Goal: Task Accomplishment & Management: Use online tool/utility

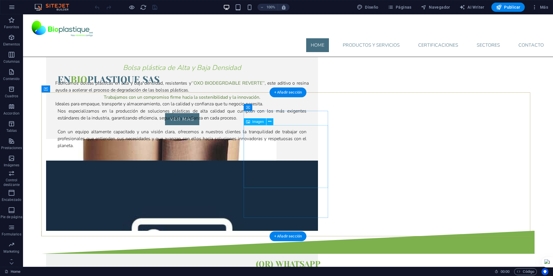
scroll to position [1233, 0]
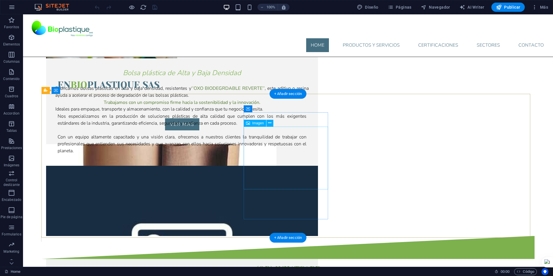
select select "px"
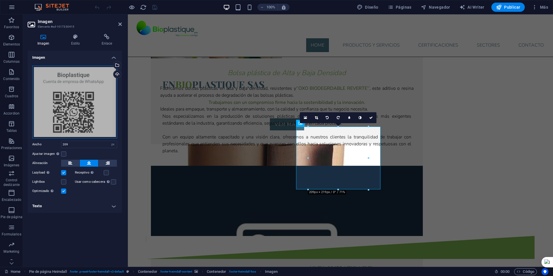
click at [102, 106] on div "Arrastra archivos aquí, haz clic para escoger archivos o selecciona archivos de…" at bounding box center [74, 102] width 85 height 73
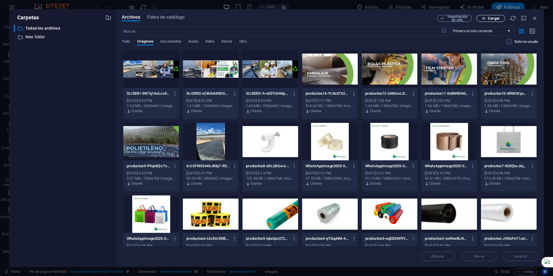
click at [488, 18] on span "Cargar" at bounding box center [494, 18] width 12 height 3
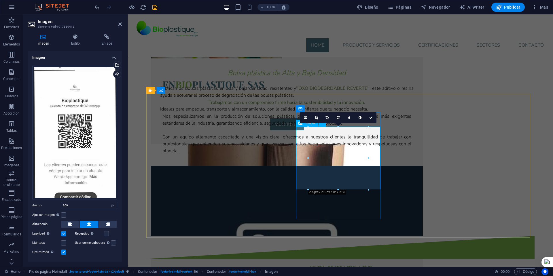
click at [317, 115] on link at bounding box center [316, 117] width 11 height 11
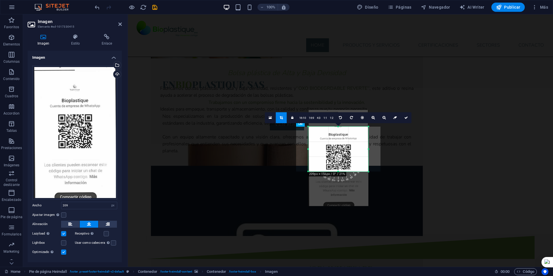
drag, startPoint x: 338, startPoint y: 189, endPoint x: 338, endPoint y: 171, distance: 18.1
click at [338, 171] on div at bounding box center [338, 172] width 60 height 2
click at [339, 129] on div "180 170 160 150 140 130 120 110 100 90 80 70 60 50 40 30 20 10 0 -10 -20 -30 -4…" at bounding box center [338, 148] width 60 height 43
click at [337, 126] on div at bounding box center [338, 126] width 60 height 2
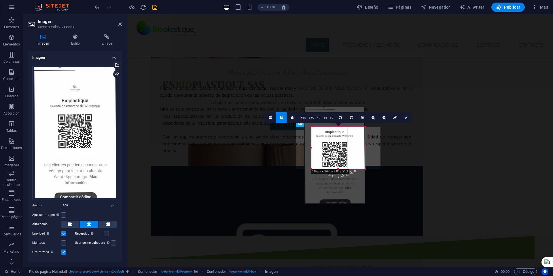
drag, startPoint x: 308, startPoint y: 148, endPoint x: 315, endPoint y: 148, distance: 6.9
click at [315, 148] on div "180 170 160 150 140 130 120 110 100 90 80 70 60 50 40 30 20 10 0 -10 -20 -30 -4…" at bounding box center [338, 148] width 54 height 42
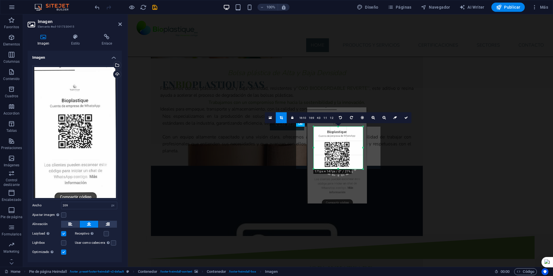
drag, startPoint x: 365, startPoint y: 149, endPoint x: 361, endPoint y: 149, distance: 4.0
click at [361, 149] on div "180 170 160 150 140 130 120 110 100 90 80 70 60 50 40 30 20 10 0 -10 -20 -30 -4…" at bounding box center [337, 148] width 49 height 42
click at [404, 116] on icon at bounding box center [405, 117] width 3 height 3
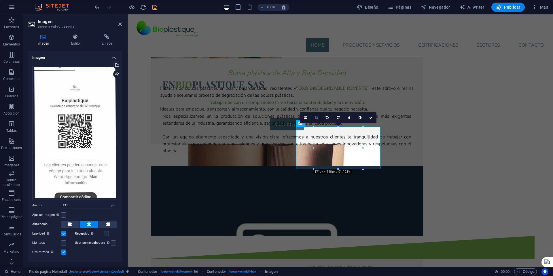
click at [315, 119] on icon at bounding box center [316, 117] width 3 height 3
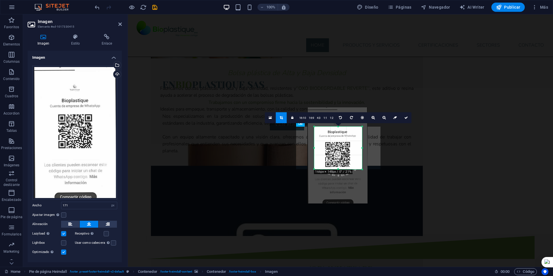
click at [360, 148] on div "180 170 160 150 140 130 120 110 100 90 80 70 60 50 40 30 20 10 0 -10 -20 -30 -4…" at bounding box center [338, 148] width 48 height 43
click at [403, 118] on link at bounding box center [405, 117] width 11 height 11
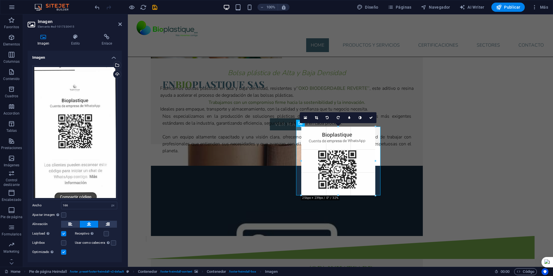
drag, startPoint x: 364, startPoint y: 168, endPoint x: 389, endPoint y: 194, distance: 36.2
type input "256"
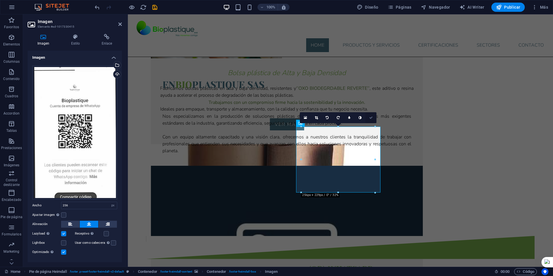
click at [374, 118] on link at bounding box center [370, 117] width 11 height 11
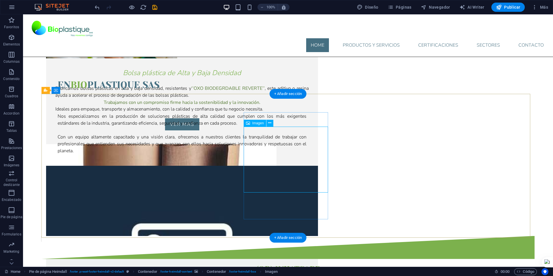
select select "px"
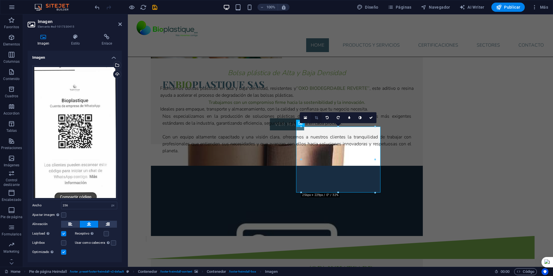
click at [317, 117] on icon at bounding box center [316, 117] width 3 height 3
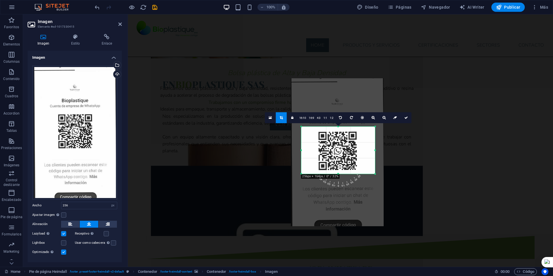
drag, startPoint x: 338, startPoint y: 126, endPoint x: 338, endPoint y: 145, distance: 18.7
click at [338, 145] on div "180 170 160 150 140 130 120 110 100 90 80 70 60 50 40 30 20 10 0 -10 -20 -30 -4…" at bounding box center [338, 150] width 74 height 47
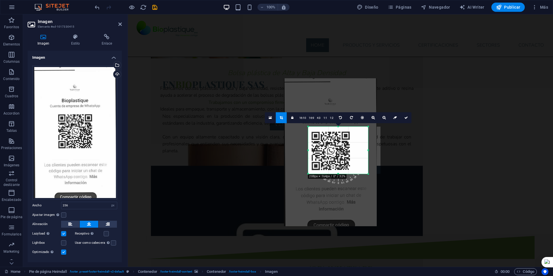
drag, startPoint x: 302, startPoint y: 150, endPoint x: 316, endPoint y: 151, distance: 13.9
click at [316, 151] on div "180 170 160 150 140 130 120 110 100 90 80 70 60 50 40 30 20 10 0 -10 -20 -30 -4…" at bounding box center [338, 150] width 60 height 47
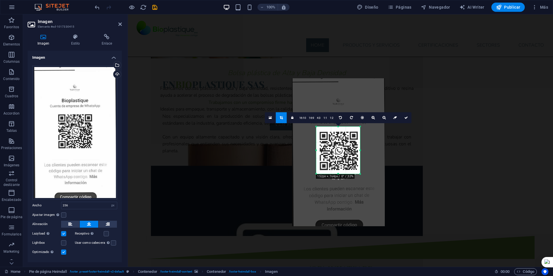
drag, startPoint x: 367, startPoint y: 150, endPoint x: 351, endPoint y: 151, distance: 16.1
click at [351, 151] on div "180 170 160 150 140 130 120 110 100 90 80 70 60 50 40 30 20 10 0 -10 -20 -30 -4…" at bounding box center [338, 150] width 44 height 47
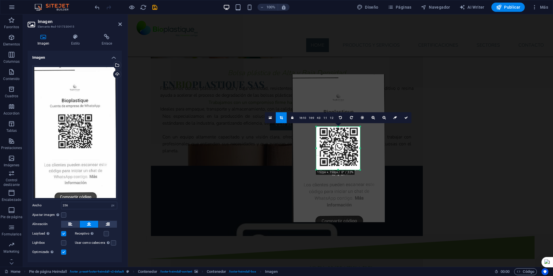
drag, startPoint x: 336, startPoint y: 127, endPoint x: 336, endPoint y: 131, distance: 4.0
click at [336, 131] on div "180 170 160 150 140 130 120 110 100 90 80 70 60 50 40 30 20 10 0 -10 -20 -30 -4…" at bounding box center [338, 148] width 44 height 43
click at [318, 149] on div at bounding box center [317, 148] width 2 height 43
drag, startPoint x: 337, startPoint y: 169, endPoint x: 339, endPoint y: 166, distance: 3.6
click at [339, 166] on div at bounding box center [338, 167] width 42 height 2
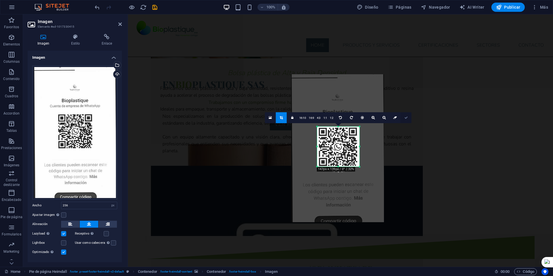
click at [407, 115] on link at bounding box center [405, 117] width 11 height 11
type input "147"
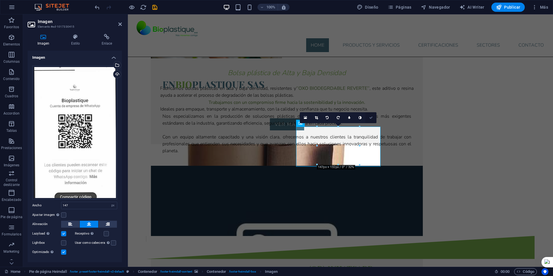
click at [372, 116] on icon at bounding box center [370, 117] width 3 height 3
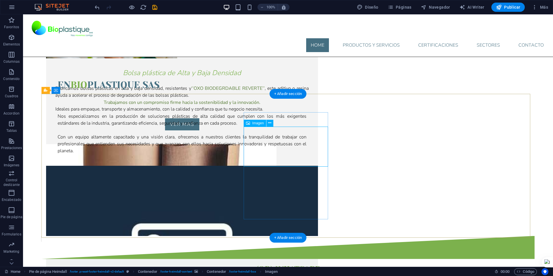
select select "px"
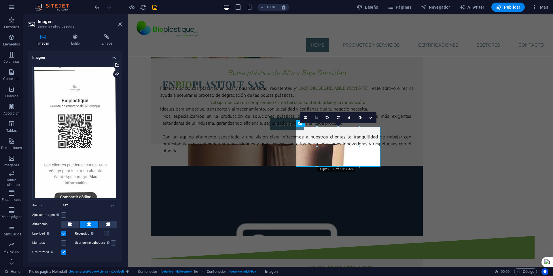
click at [316, 118] on icon at bounding box center [316, 117] width 3 height 3
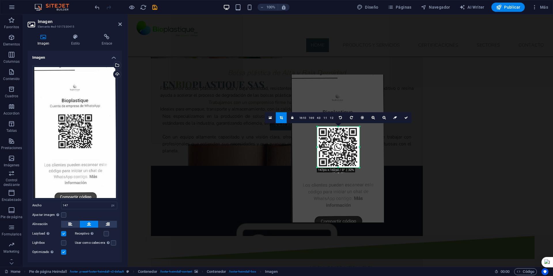
click at [338, 168] on div at bounding box center [338, 168] width 42 height 2
click at [405, 117] on icon at bounding box center [405, 117] width 3 height 3
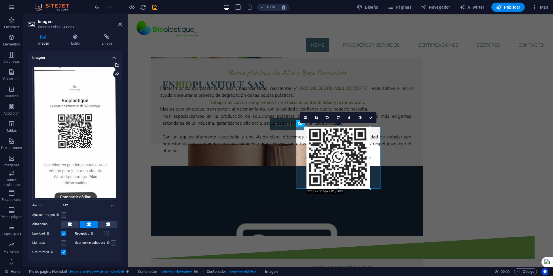
drag, startPoint x: 359, startPoint y: 167, endPoint x: 378, endPoint y: 188, distance: 28.5
type input "221"
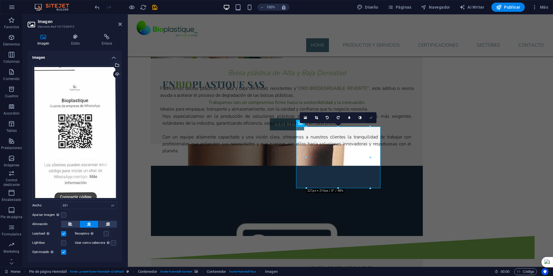
click at [372, 114] on link at bounding box center [370, 117] width 11 height 11
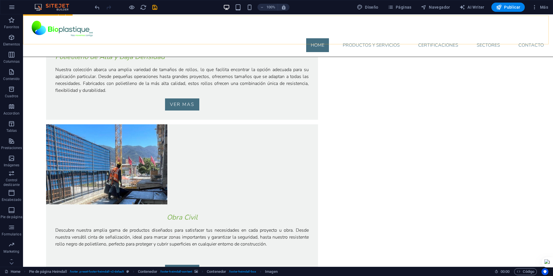
scroll to position [715, 0]
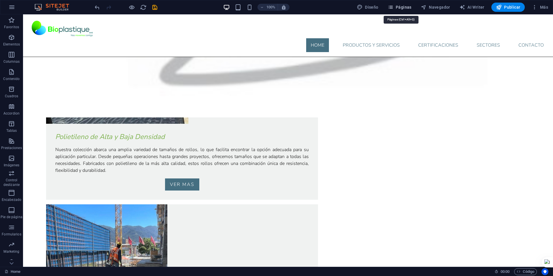
click at [407, 7] on span "Páginas" at bounding box center [399, 7] width 24 height 6
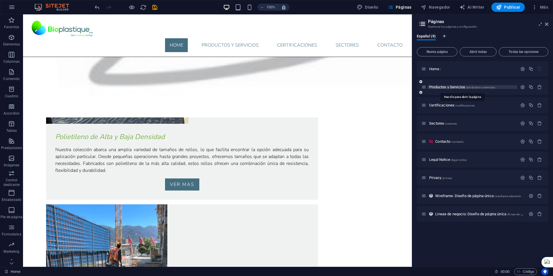
click at [438, 86] on span "Productos y Servicios /productos-y-servicios" at bounding box center [462, 87] width 66 height 4
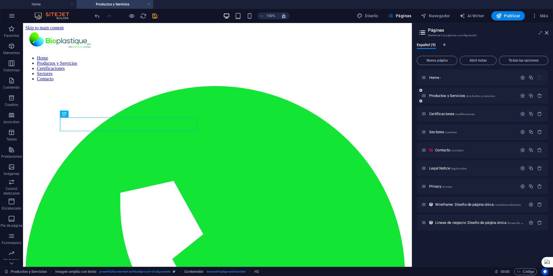
scroll to position [0, 0]
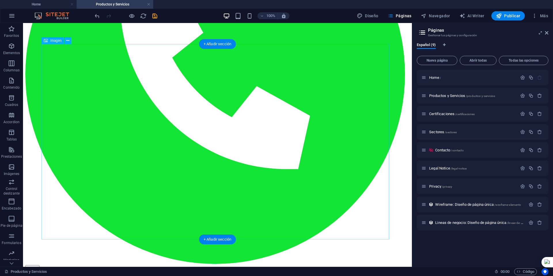
select select "px"
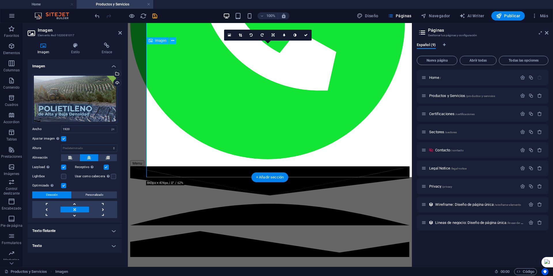
scroll to position [264, 0]
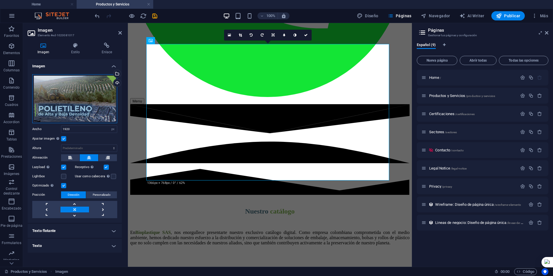
click at [83, 103] on div "Arrastra archivos aquí, haz clic para escoger archivos o selecciona archivos de…" at bounding box center [74, 98] width 85 height 49
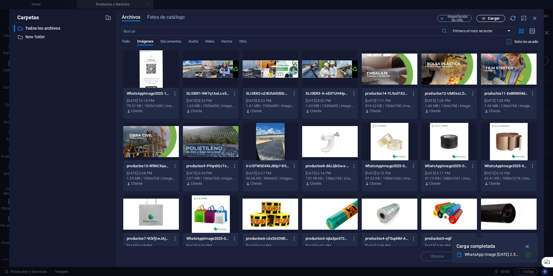
click at [493, 17] on span "Cargar" at bounding box center [494, 18] width 12 height 3
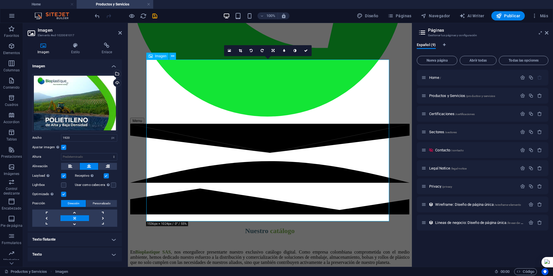
scroll to position [235, 0]
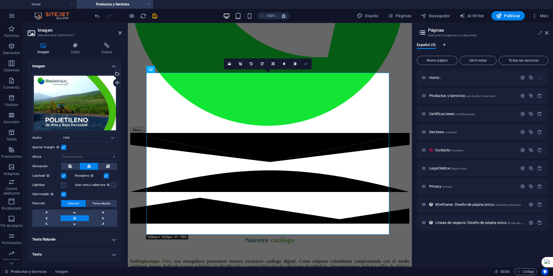
click at [306, 62] on icon at bounding box center [305, 63] width 3 height 3
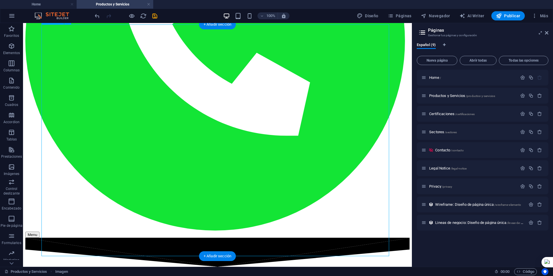
scroll to position [221, 0]
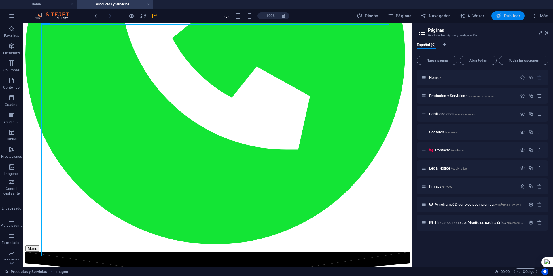
click at [508, 16] on span "Publicar" at bounding box center [508, 16] width 24 height 6
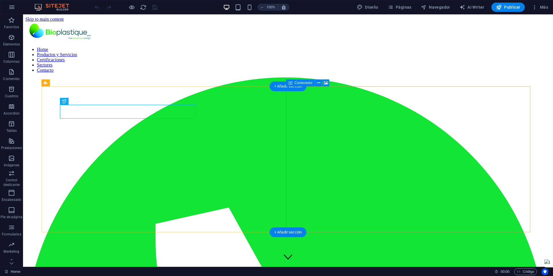
scroll to position [135, 0]
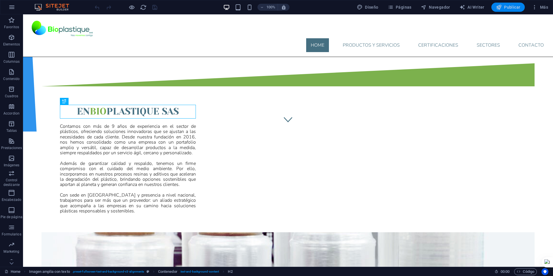
click at [504, 8] on span "Publicar" at bounding box center [508, 7] width 24 height 6
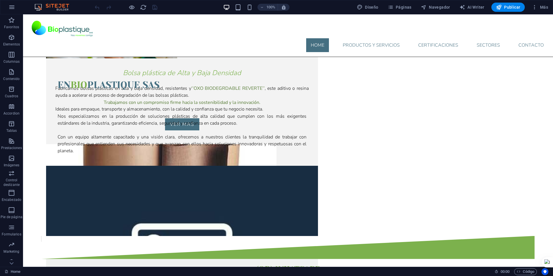
scroll to position [1205, 0]
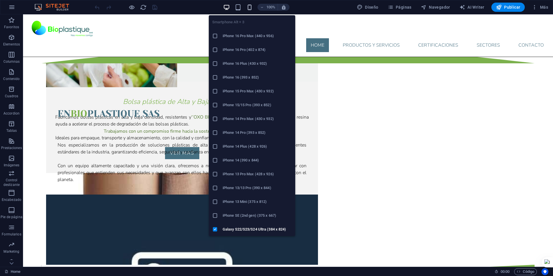
click at [252, 5] on icon "button" at bounding box center [249, 7] width 7 height 7
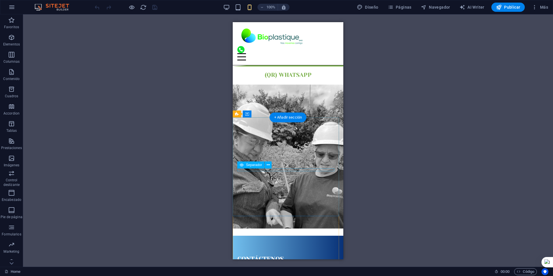
scroll to position [1895, 0]
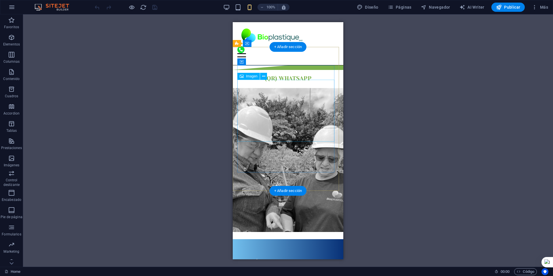
select select "px"
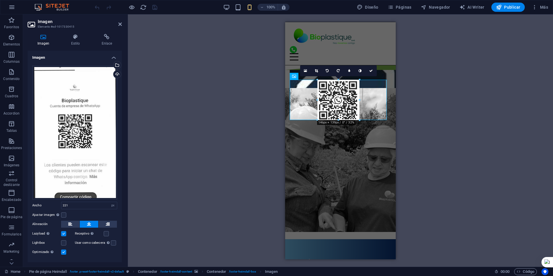
drag, startPoint x: 370, startPoint y: 141, endPoint x: 348, endPoint y: 105, distance: 42.2
drag, startPoint x: 317, startPoint y: 121, endPoint x: 351, endPoint y: 117, distance: 33.5
type input "135"
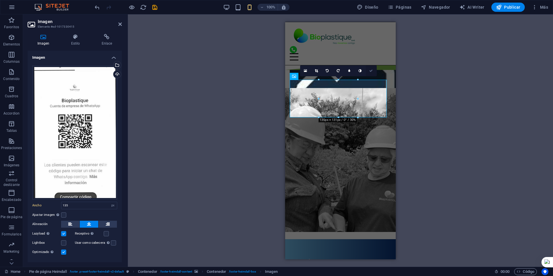
click at [374, 71] on link at bounding box center [371, 70] width 11 height 11
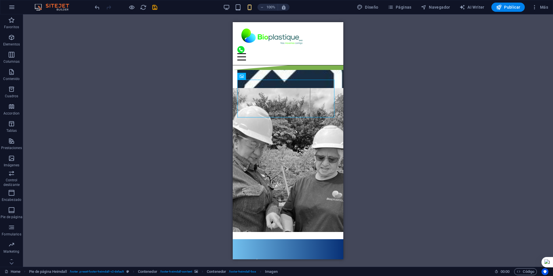
click at [374, 115] on div "H2 Imagen amplia con texto Contenedor Logo Barra de menús Banner Contenedor Ban…" at bounding box center [288, 140] width 530 height 252
click at [174, 121] on div "H2 Imagen amplia con texto Contenedor Logo Barra de menús Banner Contenedor Ban…" at bounding box center [288, 140] width 530 height 252
click at [501, 7] on icon "button" at bounding box center [499, 7] width 6 height 6
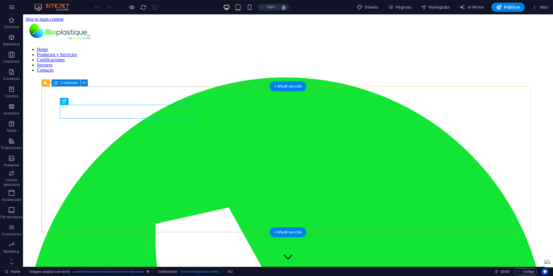
scroll to position [135, 0]
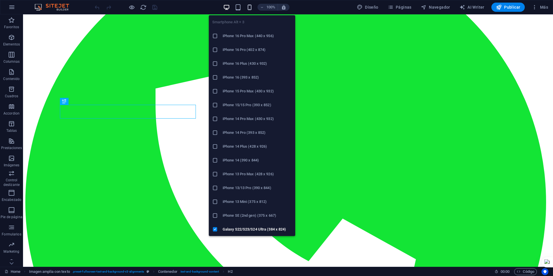
click at [251, 7] on icon "button" at bounding box center [249, 7] width 7 height 7
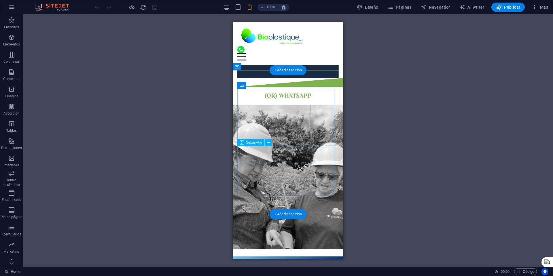
scroll to position [1869, 0]
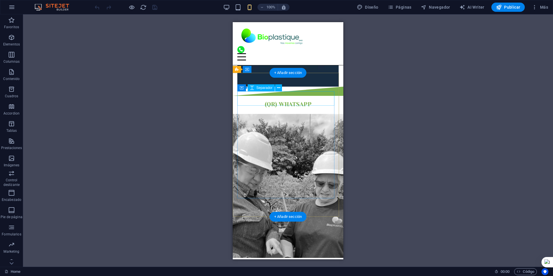
select select "px"
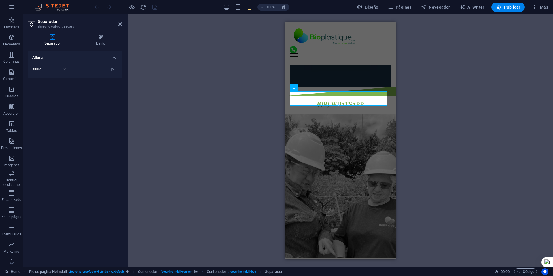
click at [80, 72] on input "50" at bounding box center [89, 69] width 56 height 7
type input "8"
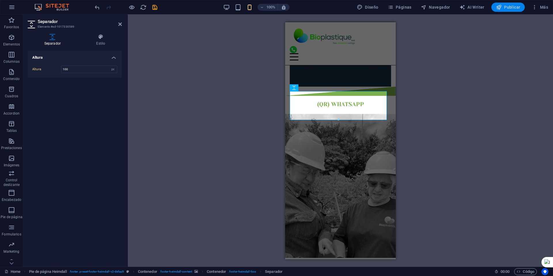
type input "100"
click at [513, 6] on span "Publicar" at bounding box center [508, 7] width 24 height 6
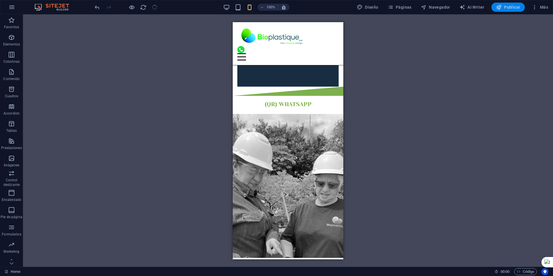
click at [513, 6] on span "Publicar" at bounding box center [508, 7] width 24 height 6
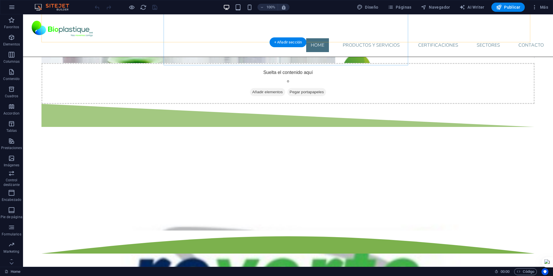
scroll to position [452, 0]
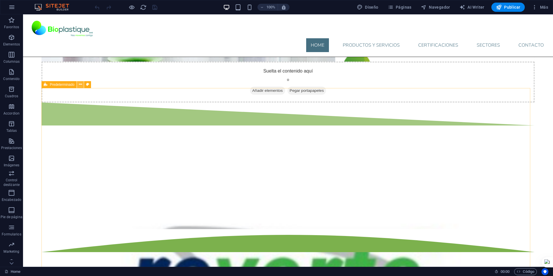
click at [81, 84] on icon at bounding box center [80, 84] width 3 height 6
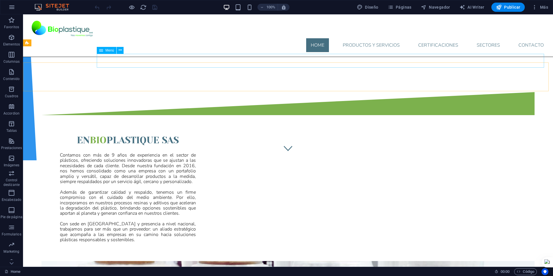
scroll to position [0, 0]
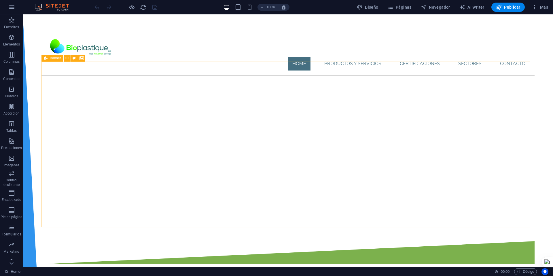
click at [44, 60] on icon at bounding box center [46, 58] width 4 height 7
click at [83, 58] on icon at bounding box center [84, 58] width 3 height 6
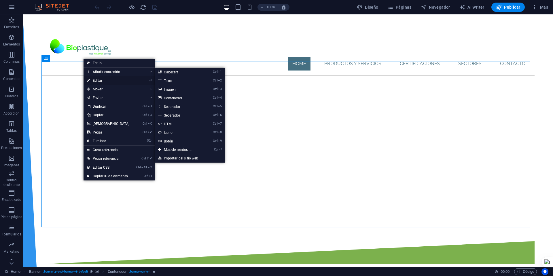
click at [100, 79] on link "⏎ Editar" at bounding box center [108, 80] width 50 height 9
select select "px"
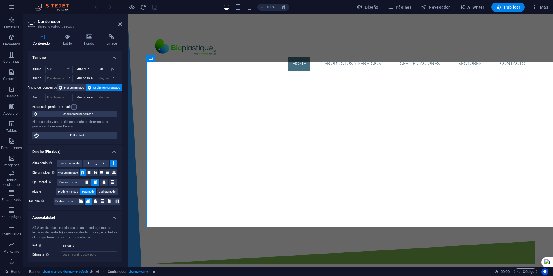
select select "%"
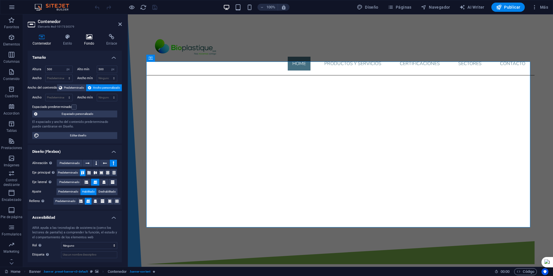
click at [90, 41] on h4 "Fondo" at bounding box center [90, 40] width 22 height 12
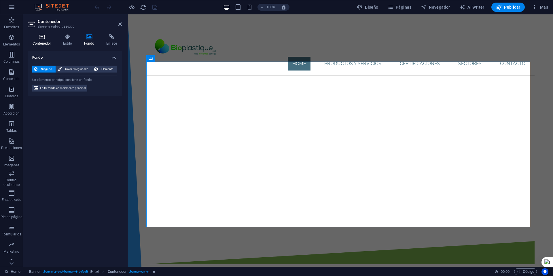
click at [46, 39] on icon at bounding box center [42, 37] width 28 height 6
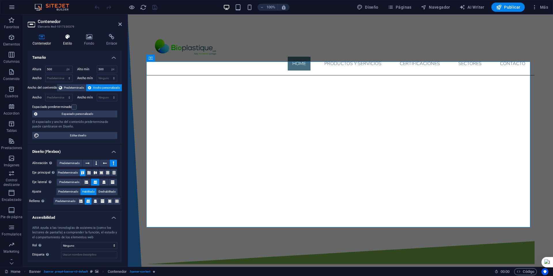
click at [67, 39] on icon at bounding box center [67, 37] width 19 height 6
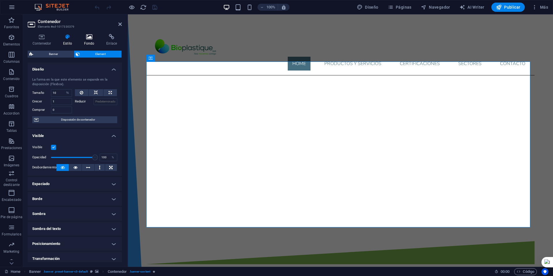
click at [87, 39] on icon at bounding box center [89, 37] width 20 height 6
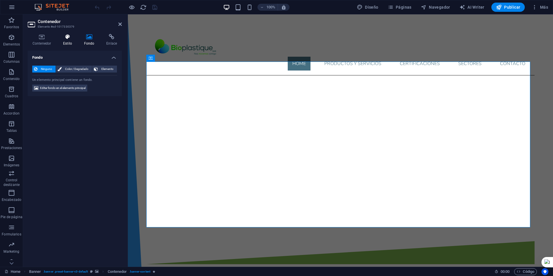
click at [68, 39] on icon at bounding box center [67, 37] width 19 height 6
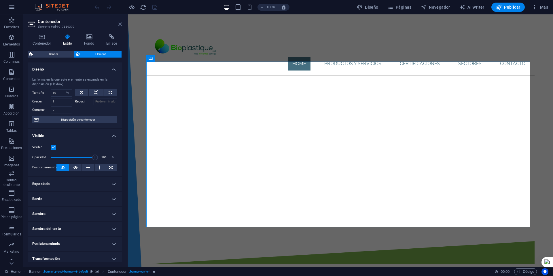
click at [121, 25] on icon at bounding box center [119, 24] width 3 height 5
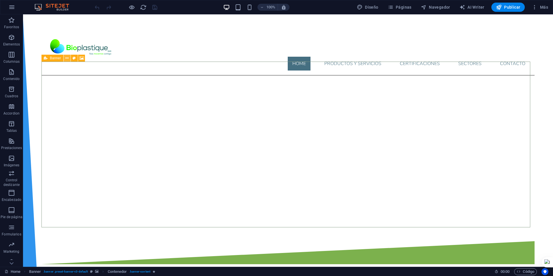
click at [65, 58] on button at bounding box center [67, 58] width 7 height 7
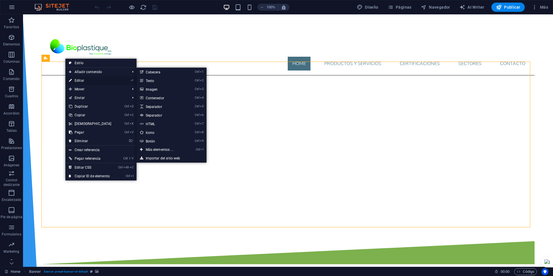
click at [84, 79] on link "⏎ Editar" at bounding box center [90, 80] width 50 height 9
select select "rem"
select select "vh"
select select "banner"
select select "ms"
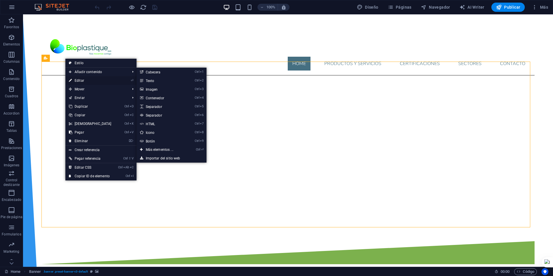
select select "s"
select select "ondemand"
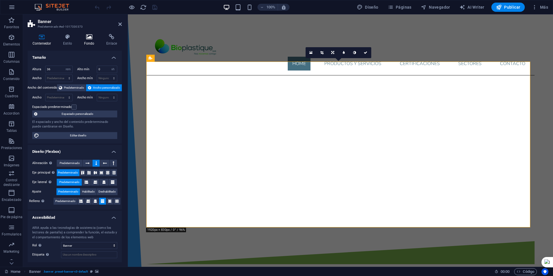
click at [85, 41] on h4 "Fondo" at bounding box center [90, 40] width 22 height 12
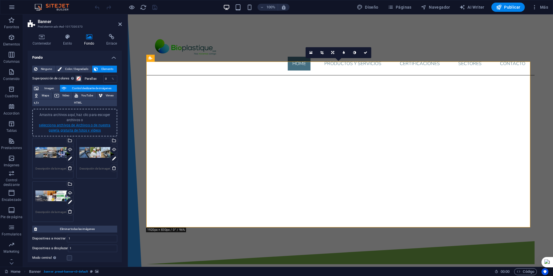
click at [85, 128] on link "selecciona archivos de Archivos o de nuestra galería gratuita de fotos y vídeos" at bounding box center [74, 127] width 71 height 9
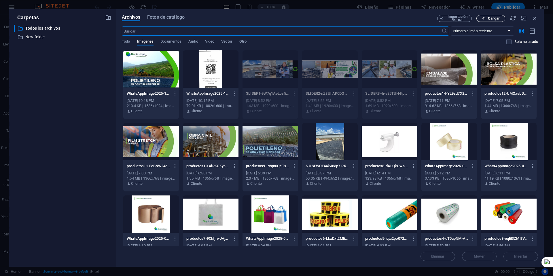
click at [500, 16] on button "Cargar" at bounding box center [490, 18] width 29 height 7
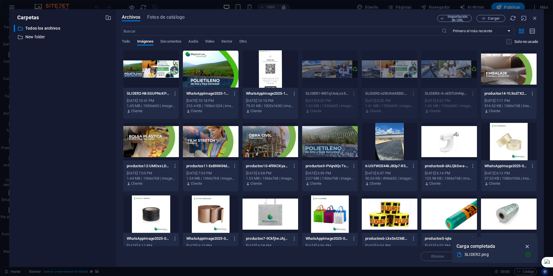
click at [529, 246] on icon "button" at bounding box center [527, 246] width 7 height 6
click at [160, 66] on div at bounding box center [151, 68] width 56 height 37
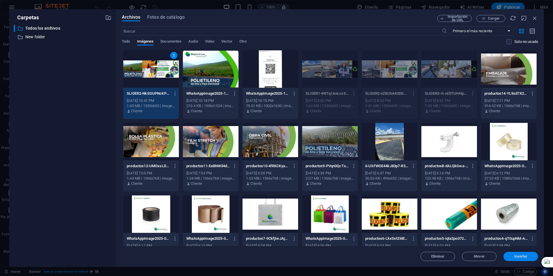
click at [528, 257] on span "Insertar" at bounding box center [520, 256] width 30 height 3
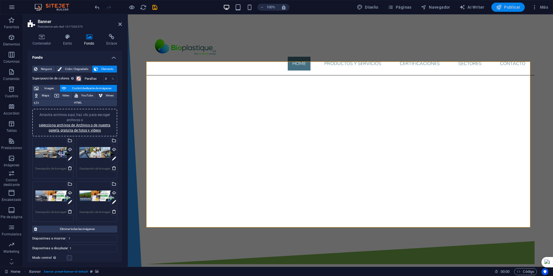
click at [504, 3] on button "Publicar" at bounding box center [508, 7] width 34 height 9
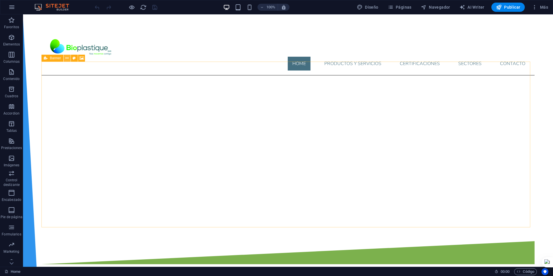
click at [65, 57] on button at bounding box center [67, 58] width 7 height 7
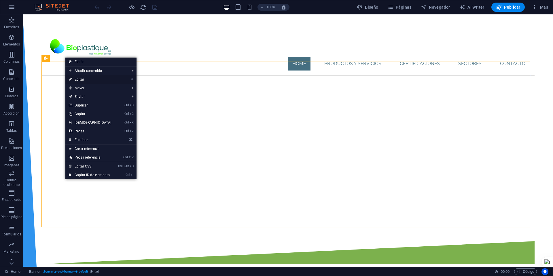
click at [102, 78] on link "⏎ Editar" at bounding box center [90, 79] width 50 height 9
select select "rem"
select select "vh"
select select "banner"
select select "ms"
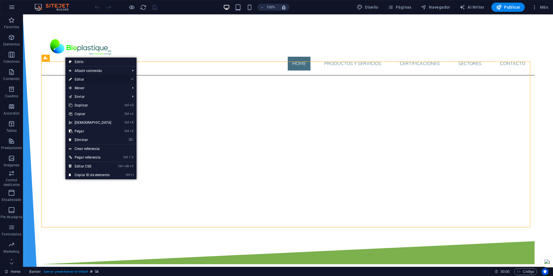
select select "s"
select select "ondemand"
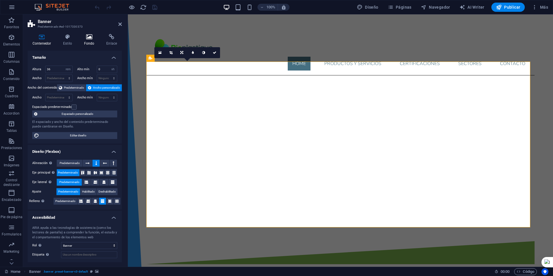
click at [87, 41] on h4 "Fondo" at bounding box center [90, 40] width 22 height 12
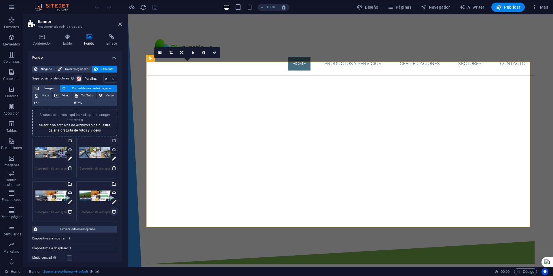
click at [113, 211] on icon at bounding box center [114, 211] width 5 height 5
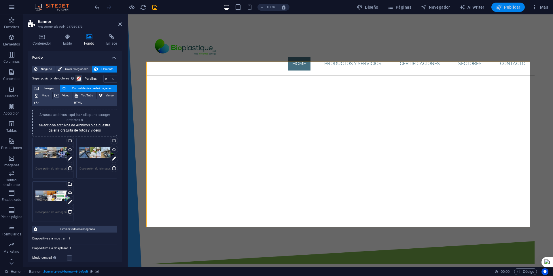
click at [504, 7] on span "Publicar" at bounding box center [508, 7] width 24 height 6
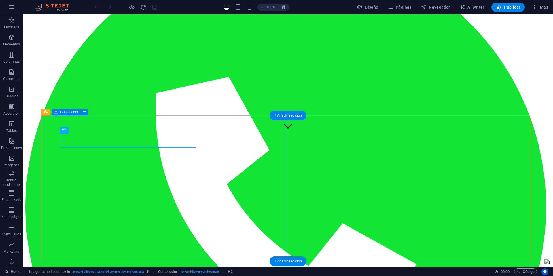
scroll to position [135, 0]
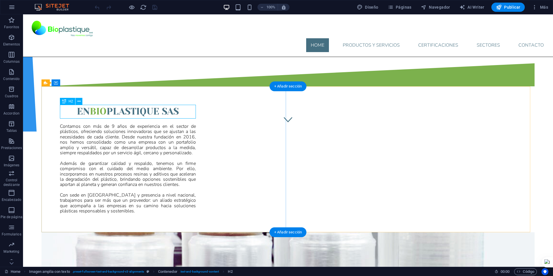
click at [69, 111] on div "En BIO PLASTIQUE SAS" at bounding box center [128, 112] width 136 height 14
click at [78, 102] on icon at bounding box center [78, 101] width 3 height 6
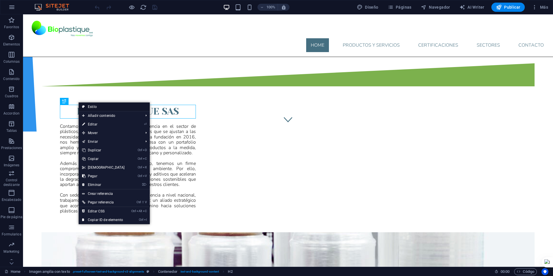
click at [96, 105] on link "Estilo" at bounding box center [114, 106] width 71 height 9
select select "%"
select select "rem"
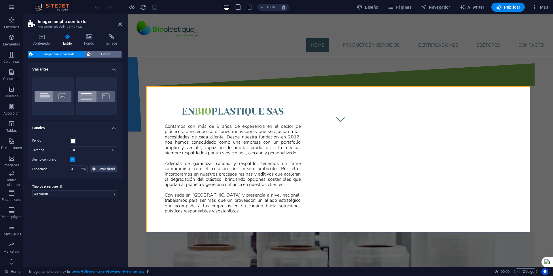
click at [101, 55] on span "Element" at bounding box center [105, 54] width 27 height 7
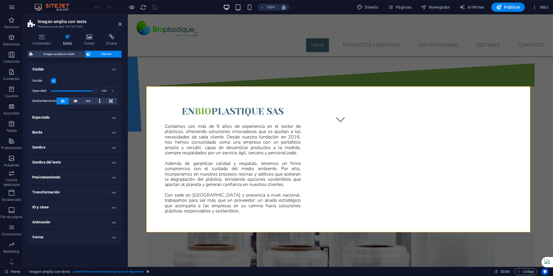
click at [72, 219] on h4 "Animación" at bounding box center [75, 222] width 94 height 14
click at [79, 239] on select "No animar Mostrar / Ocultar Subir/bajar Acercar/alejar Deslizar de izquierda a …" at bounding box center [74, 239] width 85 height 7
select select "fade"
click at [32, 236] on select "No animar Mostrar / Ocultar Subir/bajar Acercar/alejar Deslizar de izquierda a …" at bounding box center [74, 239] width 85 height 7
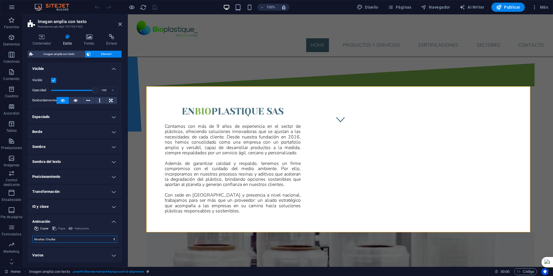
select select "scroll"
click at [194, 153] on div "Contamos con más de 9 años de experiencia en el sector de plásticos, ofreciendo…" at bounding box center [233, 169] width 136 height 90
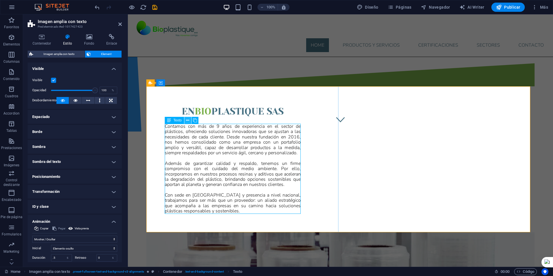
click at [187, 121] on icon at bounding box center [187, 120] width 3 height 6
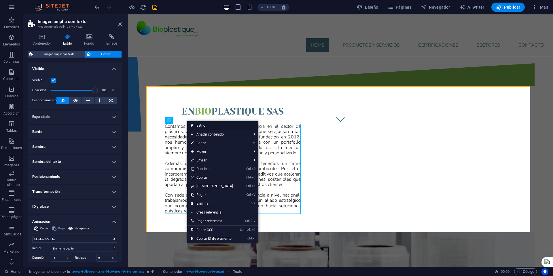
click at [200, 124] on link "Estilo" at bounding box center [222, 125] width 71 height 9
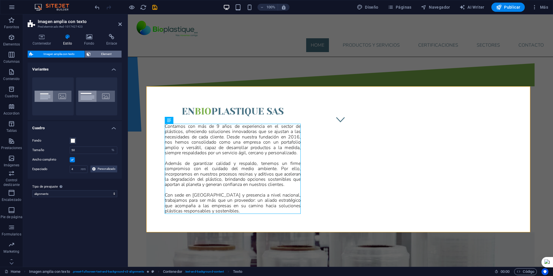
click at [108, 53] on span "Element" at bounding box center [105, 54] width 27 height 7
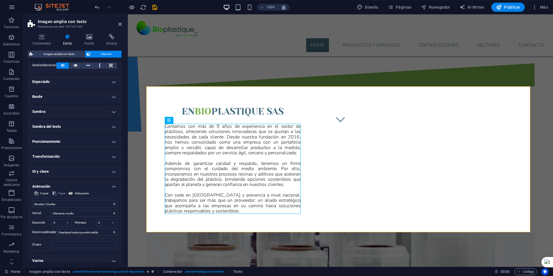
scroll to position [41, 0]
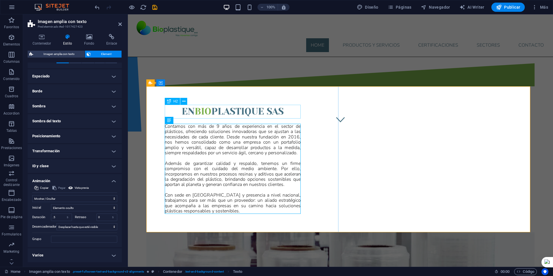
click at [217, 113] on div "En BIO PLASTIQUE SAS" at bounding box center [233, 112] width 136 height 14
click at [208, 113] on div "En BIO PLASTIQUE SAS" at bounding box center [233, 112] width 136 height 14
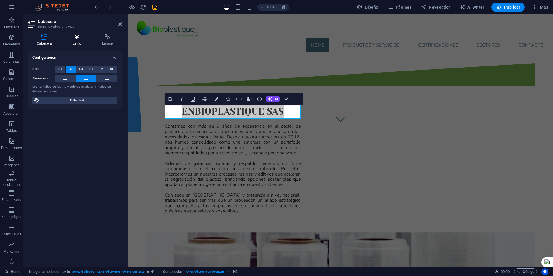
click at [76, 38] on icon at bounding box center [76, 37] width 27 height 6
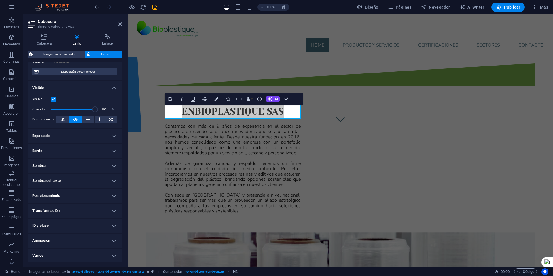
scroll to position [48, 0]
click at [76, 239] on h4 "Animación" at bounding box center [75, 240] width 94 height 14
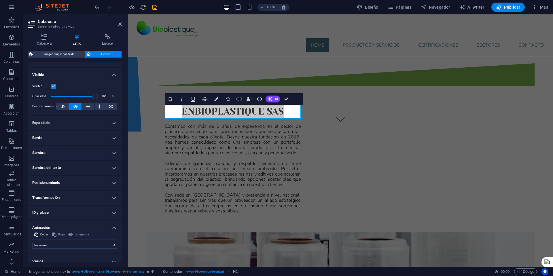
scroll to position [67, 0]
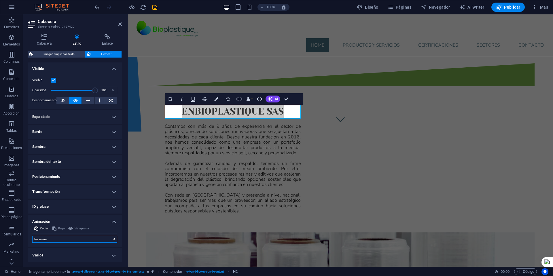
click at [82, 239] on select "No animar Mostrar / Ocultar Subir/bajar Acercar/alejar Deslizar de izquierda a …" at bounding box center [74, 239] width 85 height 7
select select "fade"
click at [32, 236] on select "No animar Mostrar / Ocultar Subir/bajar Acercar/alejar Deslizar de izquierda a …" at bounding box center [74, 239] width 85 height 7
select select "scroll"
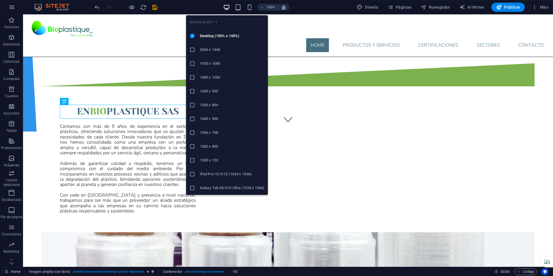
click at [230, 5] on icon "button" at bounding box center [226, 7] width 7 height 7
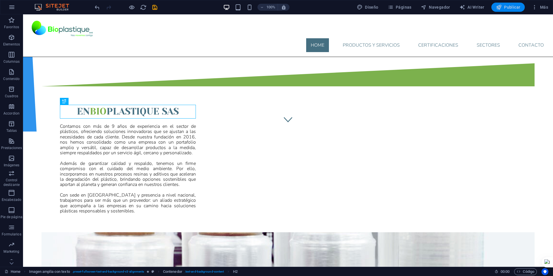
click at [510, 7] on span "Publicar" at bounding box center [508, 7] width 24 height 6
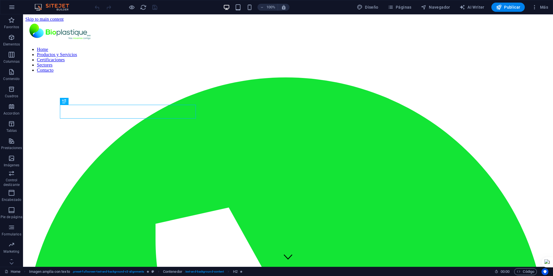
scroll to position [135, 0]
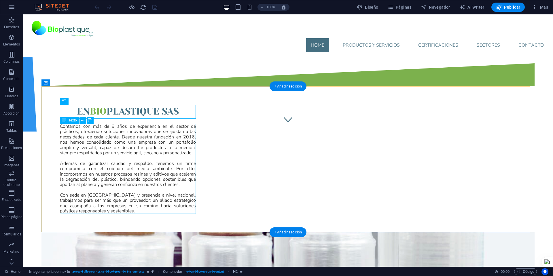
click at [144, 157] on div "Contamos con más de 9 años de experiencia en el sector de plásticos, ofreciendo…" at bounding box center [128, 169] width 136 height 90
click at [134, 153] on div "Contamos con más de 9 años de experiencia en el sector de plásticos, ofreciendo…" at bounding box center [128, 169] width 136 height 90
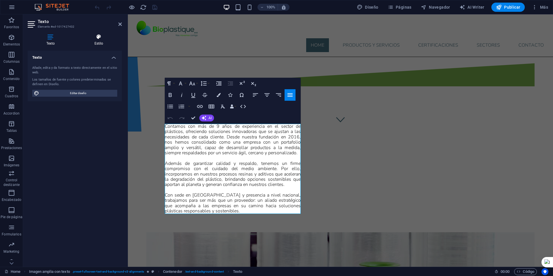
click at [98, 41] on h4 "Estilo" at bounding box center [99, 40] width 46 height 12
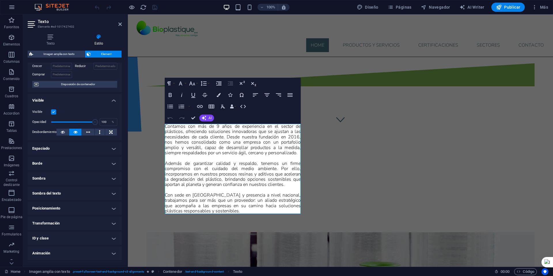
scroll to position [48, 0]
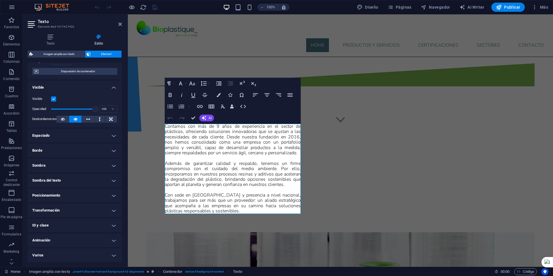
click at [74, 239] on h4 "Animación" at bounding box center [75, 240] width 94 height 14
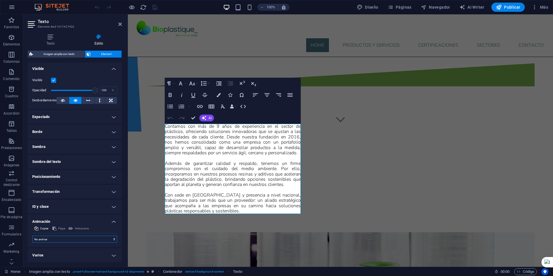
click at [77, 239] on select "No animar Mostrar / Ocultar Subir/bajar Acercar/alejar Deslizar de izquierda a …" at bounding box center [74, 239] width 85 height 7
select select "fade"
click at [32, 236] on select "No animar Mostrar / Ocultar Subir/bajar Acercar/alejar Deslizar de izquierda a …" at bounding box center [74, 239] width 85 height 7
select select "scroll"
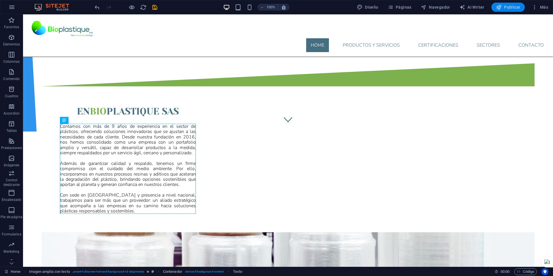
click at [506, 7] on span "Publicar" at bounding box center [508, 7] width 24 height 6
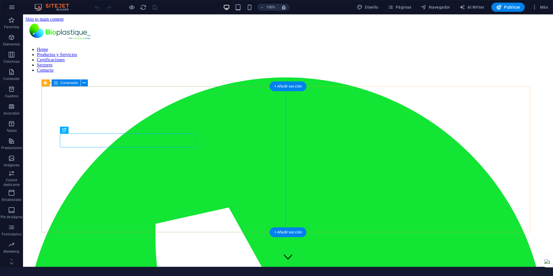
scroll to position [135, 0]
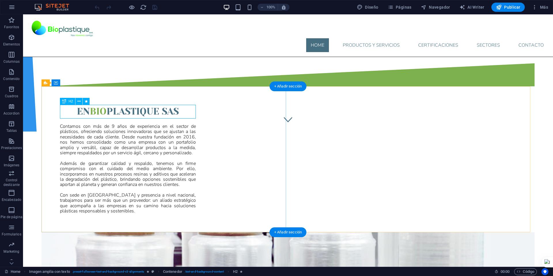
click at [150, 115] on div "En BIO PLASTIQUE SAS" at bounding box center [128, 112] width 136 height 14
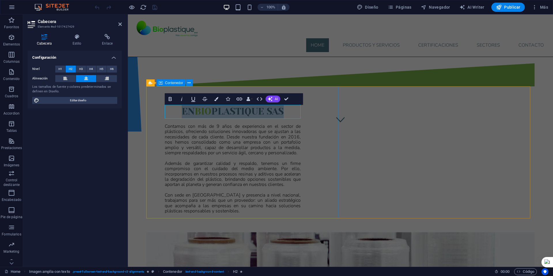
select select "fade"
select select "s"
select select "scroll"
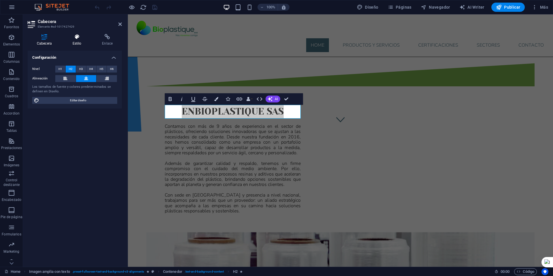
click at [81, 43] on h4 "Estilo" at bounding box center [78, 40] width 30 height 12
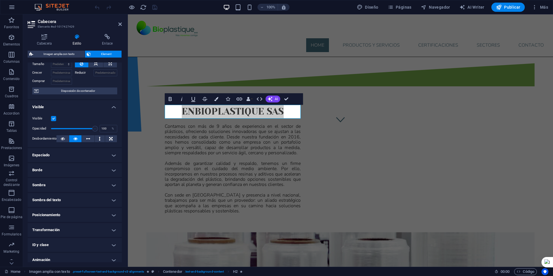
scroll to position [48, 0]
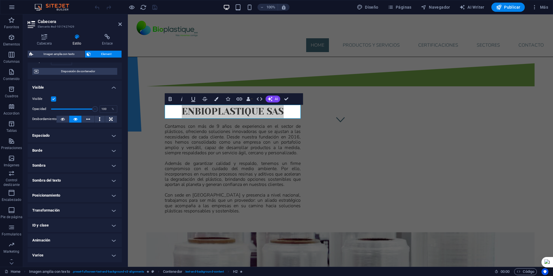
click at [72, 237] on h4 "Animación" at bounding box center [75, 240] width 94 height 14
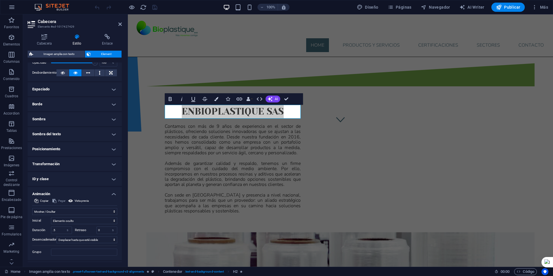
scroll to position [108, 0]
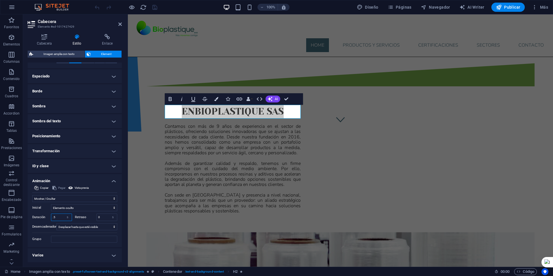
click at [60, 216] on input ".5" at bounding box center [61, 217] width 20 height 7
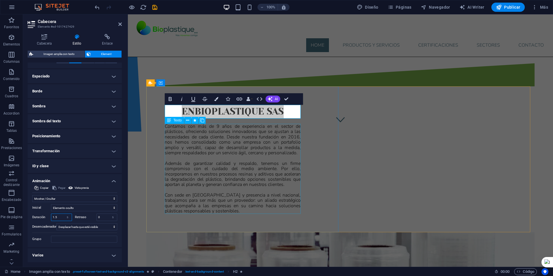
type input "1.5"
click at [192, 146] on div "Contamos con más de 9 años de experiencia en el sector de plásticos, ofreciendo…" at bounding box center [233, 169] width 136 height 90
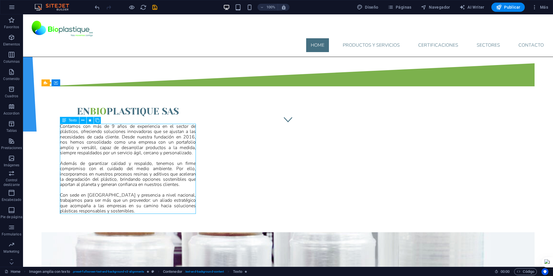
click at [97, 141] on div "Contamos con más de 9 años de experiencia en el sector de plásticos, ofreciendo…" at bounding box center [128, 169] width 136 height 90
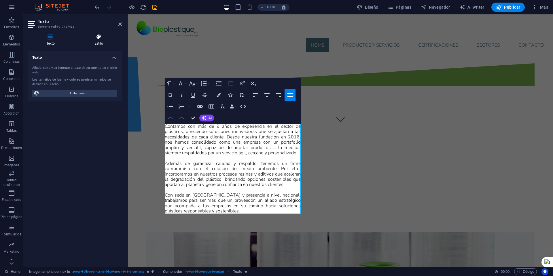
click at [100, 36] on icon at bounding box center [99, 37] width 46 height 6
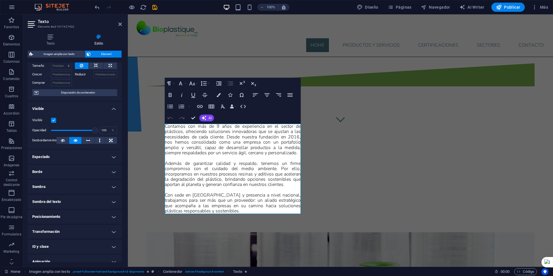
scroll to position [48, 0]
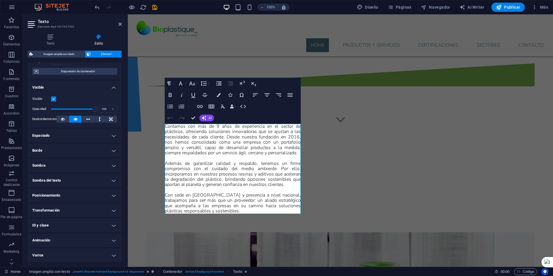
click at [56, 241] on h4 "Animación" at bounding box center [75, 240] width 94 height 14
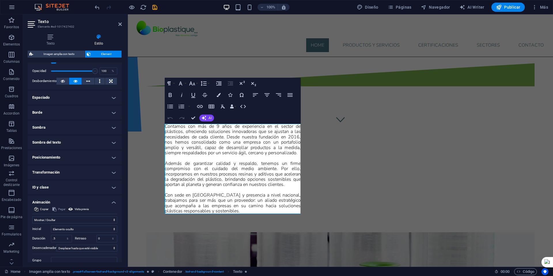
scroll to position [108, 0]
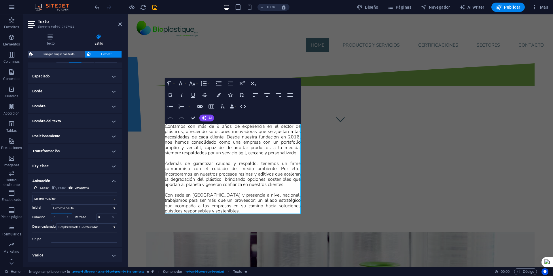
click at [62, 218] on input ".5" at bounding box center [61, 217] width 20 height 7
type input "2"
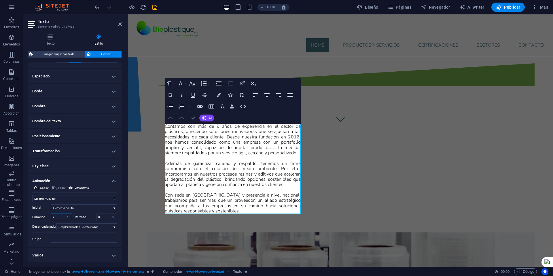
drag, startPoint x: 193, startPoint y: 116, endPoint x: 170, endPoint y: 103, distance: 25.8
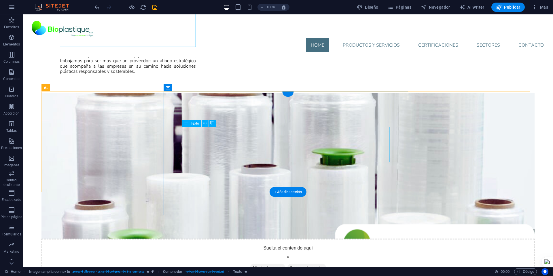
scroll to position [308, 0]
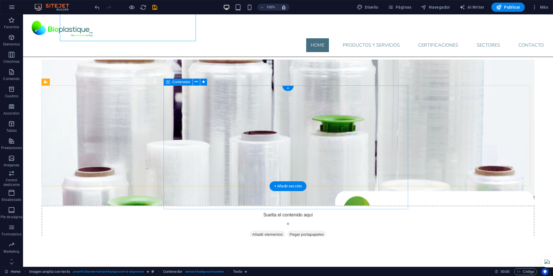
select select "px"
select select "move-left-to-right"
select select "s"
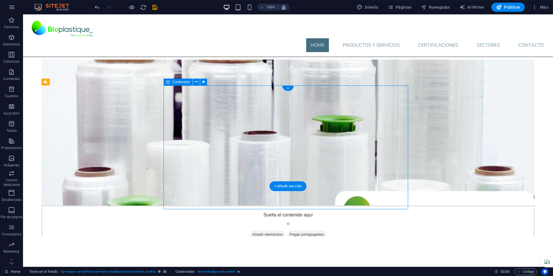
select select "s"
select select "scroll"
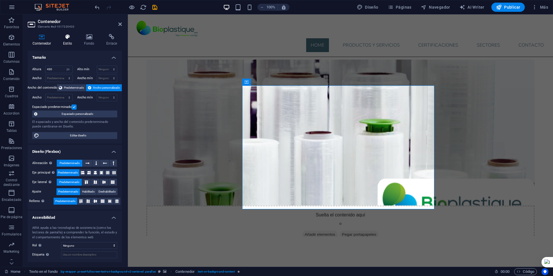
click at [70, 40] on h4 "Estilo" at bounding box center [68, 40] width 21 height 12
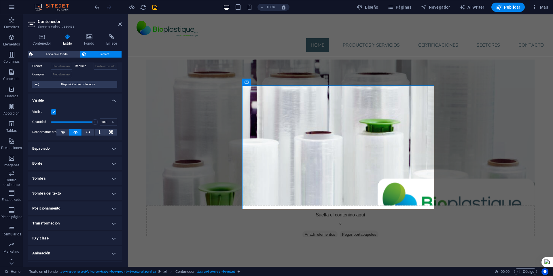
scroll to position [48, 0]
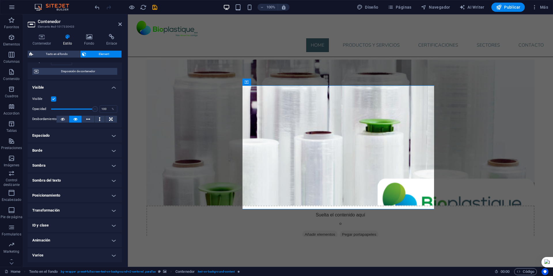
click at [67, 235] on h4 "Animación" at bounding box center [75, 240] width 94 height 14
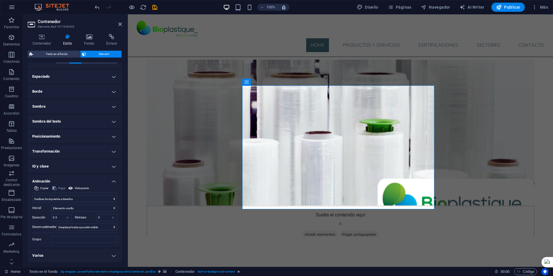
scroll to position [108, 0]
click at [60, 216] on input "0.5" at bounding box center [61, 217] width 20 height 7
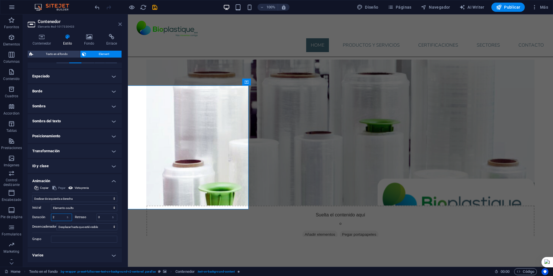
type input "2"
click at [119, 24] on icon at bounding box center [119, 24] width 3 height 5
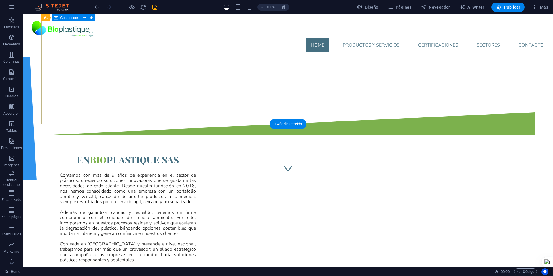
scroll to position [0, 0]
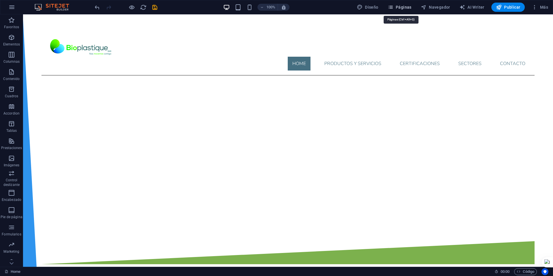
click at [396, 7] on span "Páginas" at bounding box center [399, 7] width 24 height 6
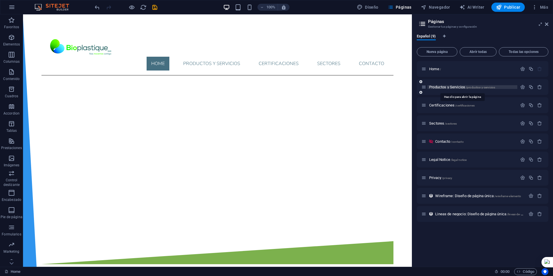
click at [445, 87] on span "Productos y Servicios /productos-y-servicios" at bounding box center [462, 87] width 66 height 4
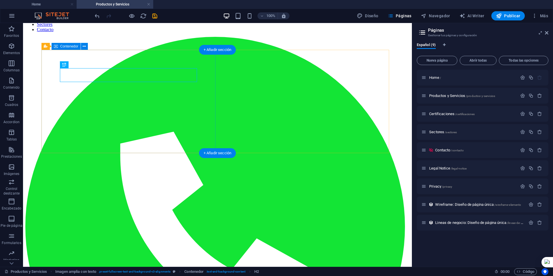
scroll to position [58, 0]
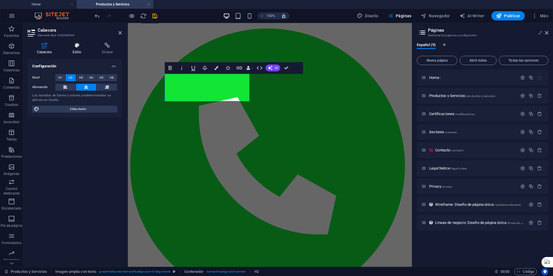
click at [79, 44] on icon at bounding box center [76, 46] width 27 height 6
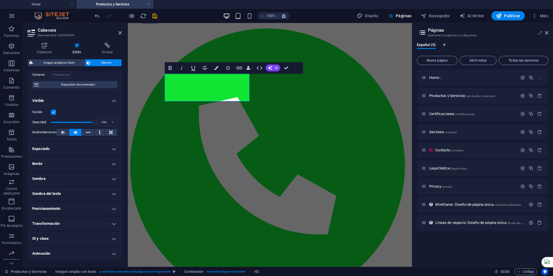
scroll to position [57, 0]
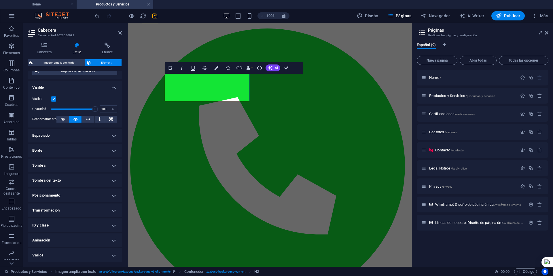
click at [58, 237] on h4 "Animación" at bounding box center [75, 240] width 94 height 14
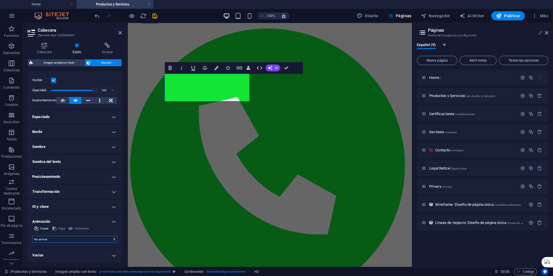
click at [78, 239] on select "No animar Mostrar / Ocultar Subir/bajar Acercar/alejar Deslizar de izquierda a …" at bounding box center [74, 239] width 85 height 7
select select "flash"
click at [32, 236] on select "No animar Mostrar / Ocultar Subir/bajar Acercar/alejar Deslizar de izquierda a …" at bounding box center [74, 239] width 85 height 7
select select "scroll"
click at [67, 238] on select "No animar Mostrar / Ocultar Subir/bajar Acercar/alejar Deslizar de izquierda a …" at bounding box center [74, 239] width 85 height 7
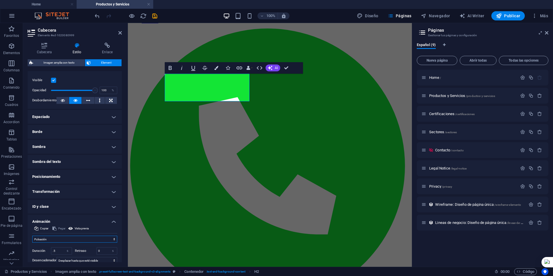
click at [32, 236] on select "No animar Mostrar / Ocultar Subir/bajar Acercar/alejar Deslizar de izquierda a …" at bounding box center [74, 239] width 85 height 7
click at [64, 239] on select "No animar Mostrar / Ocultar Subir/bajar Acercar/alejar Deslizar de izquierda a …" at bounding box center [74, 239] width 85 height 7
click at [32, 236] on select "No animar Mostrar / Ocultar Subir/bajar Acercar/alejar Deslizar de izquierda a …" at bounding box center [74, 239] width 85 height 7
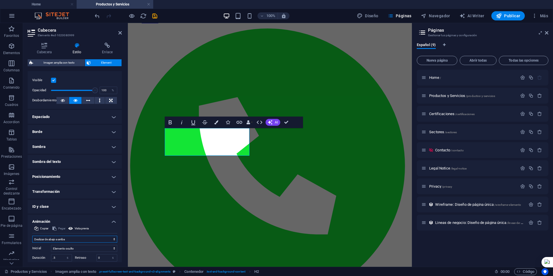
click at [66, 239] on select "No animar Mostrar / Ocultar Subir/bajar Acercar/alejar Deslizar de izquierda a …" at bounding box center [74, 239] width 85 height 7
click at [32, 236] on select "No animar Mostrar / Ocultar Subir/bajar Acercar/alejar Deslizar de izquierda a …" at bounding box center [74, 239] width 85 height 7
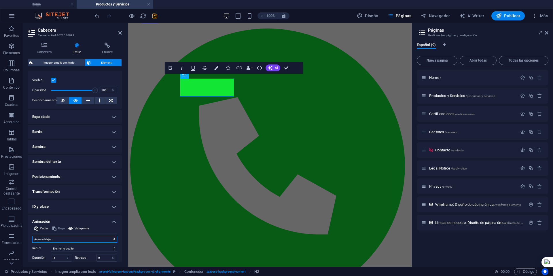
click at [65, 239] on select "No animar Mostrar / Ocultar Subir/bajar Acercar/alejar Deslizar de izquierda a …" at bounding box center [74, 239] width 85 height 7
click at [32, 236] on select "No animar Mostrar / Ocultar Subir/bajar Acercar/alejar Deslizar de izquierda a …" at bounding box center [74, 239] width 85 height 7
click at [68, 239] on select "No animar Mostrar / Ocultar Subir/bajar Acercar/alejar Deslizar de izquierda a …" at bounding box center [74, 239] width 85 height 7
select select "move-left-to-right"
click at [32, 236] on select "No animar Mostrar / Ocultar Subir/bajar Acercar/alejar Deslizar de izquierda a …" at bounding box center [74, 239] width 85 height 7
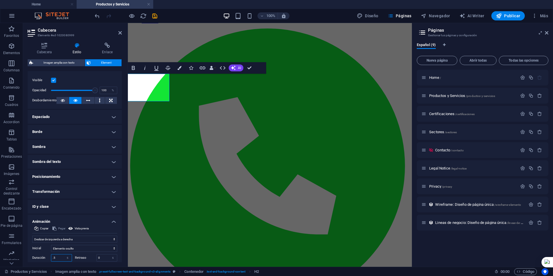
click at [58, 255] on input ".5" at bounding box center [61, 257] width 20 height 7
type input "2"
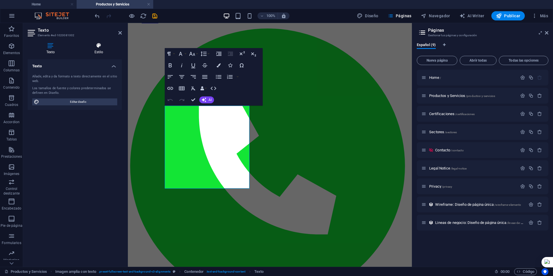
click at [98, 47] on icon at bounding box center [99, 46] width 46 height 6
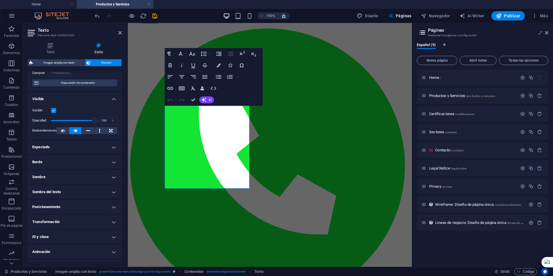
scroll to position [57, 0]
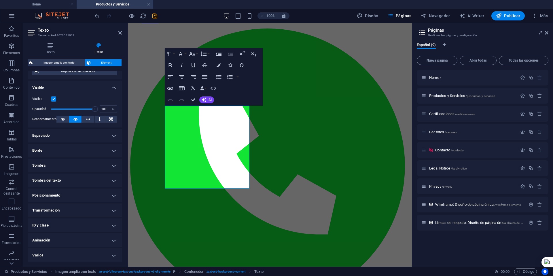
click at [78, 237] on h4 "Animación" at bounding box center [75, 240] width 94 height 14
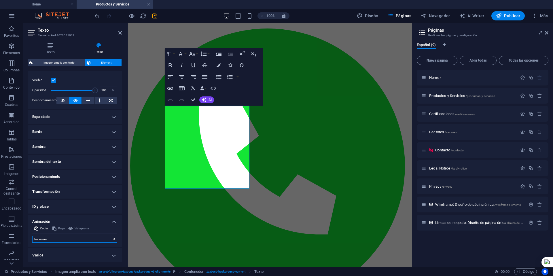
click at [80, 237] on select "No animar Mostrar / Ocultar Subir/bajar Acercar/alejar Deslizar de izquierda a …" at bounding box center [74, 239] width 85 height 7
select select "slide"
click at [32, 236] on select "No animar Mostrar / Ocultar Subir/bajar Acercar/alejar Deslizar de izquierda a …" at bounding box center [74, 239] width 85 height 7
select select "scroll"
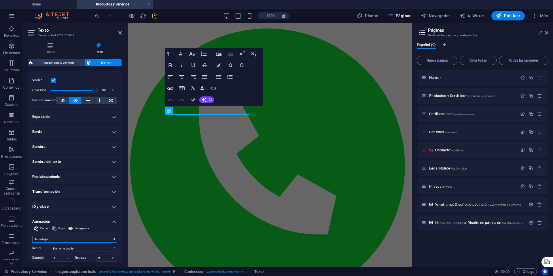
click at [72, 237] on select "No animar Mostrar / Ocultar Subir/bajar Acercar/alejar Deslizar de izquierda a …" at bounding box center [74, 239] width 85 height 7
select select "shrink"
click at [32, 236] on select "No animar Mostrar / Ocultar Subir/bajar Acercar/alejar Deslizar de izquierda a …" at bounding box center [74, 239] width 85 height 7
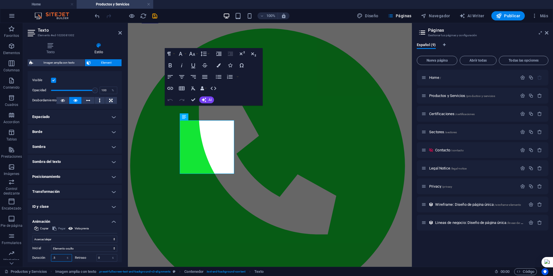
click at [60, 257] on input ".5" at bounding box center [61, 257] width 20 height 7
type input "2"
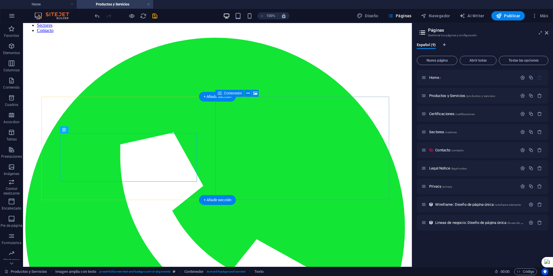
scroll to position [0, 0]
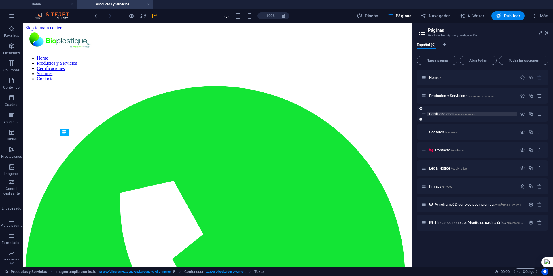
click at [441, 113] on span "Certificaciones /certificaciones" at bounding box center [451, 114] width 45 height 4
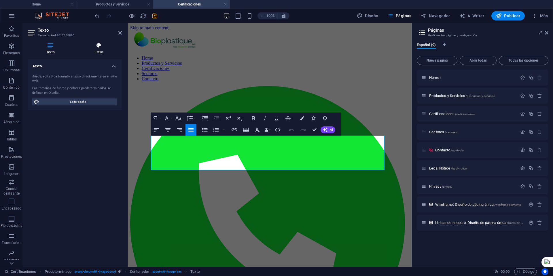
click at [97, 47] on icon at bounding box center [99, 46] width 46 height 6
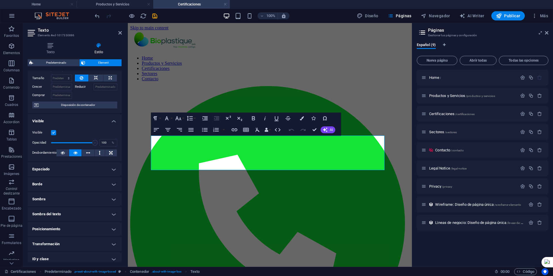
scroll to position [57, 0]
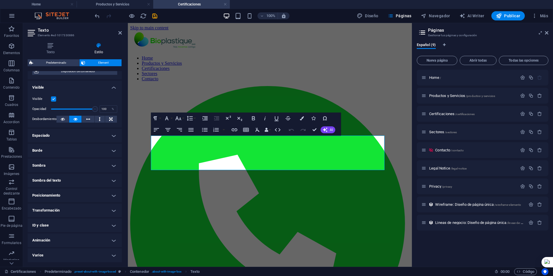
click at [75, 240] on h4 "Animación" at bounding box center [75, 240] width 94 height 14
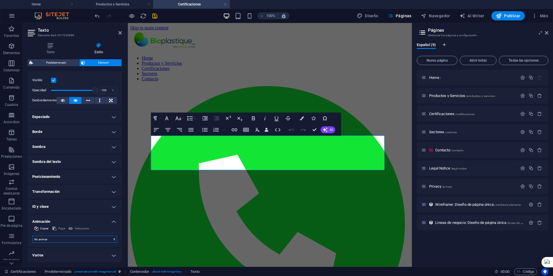
click at [97, 238] on select "No animar Mostrar / Ocultar Subir/bajar Acercar/alejar Deslizar de izquierda a …" at bounding box center [74, 239] width 85 height 7
select select "fade"
click at [32, 236] on select "No animar Mostrar / Ocultar Subir/bajar Acercar/alejar Deslizar de izquierda a …" at bounding box center [74, 239] width 85 height 7
select select "scroll"
click at [60, 256] on input ".5" at bounding box center [61, 257] width 20 height 7
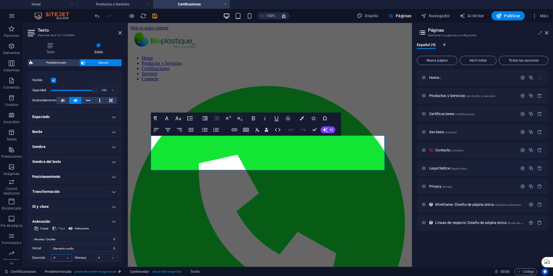
click at [60, 256] on input ".5" at bounding box center [61, 257] width 20 height 7
type input "2"
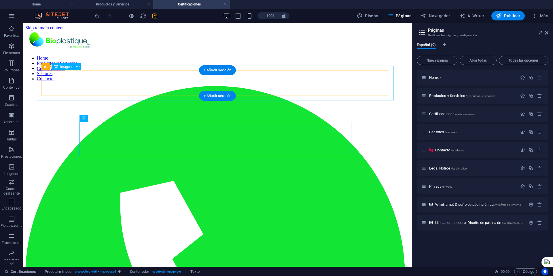
select select "px"
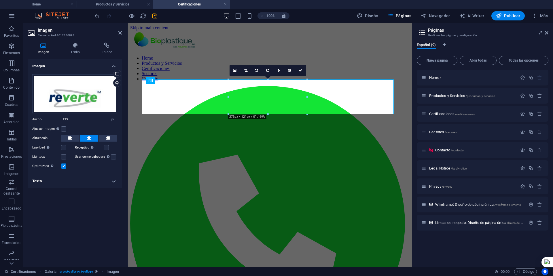
click at [75, 42] on div "Imagen Estilo Enlace Imagen Arrastra archivos aquí, haz clic para escoger archi…" at bounding box center [74, 152] width 103 height 229
click at [77, 46] on icon at bounding box center [75, 46] width 28 height 6
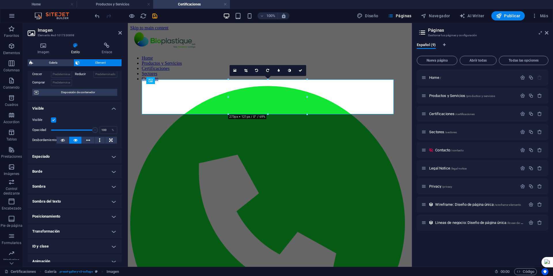
scroll to position [57, 0]
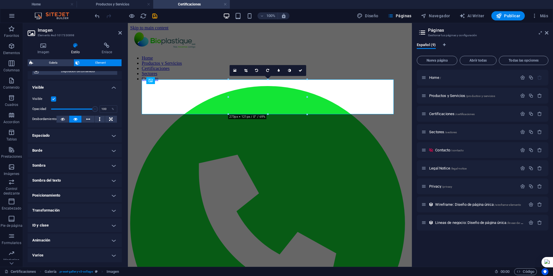
click at [66, 236] on h4 "Animación" at bounding box center [75, 240] width 94 height 14
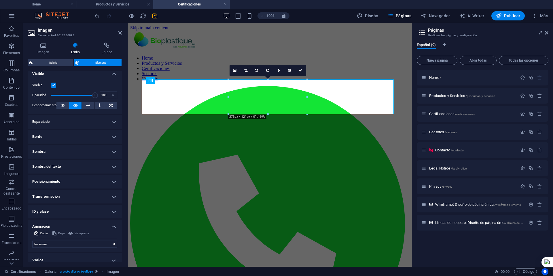
scroll to position [76, 0]
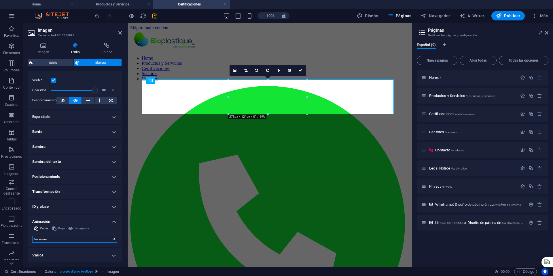
click at [83, 239] on select "No animar Mostrar / Ocultar Subir/bajar Acercar/alejar Deslizar de izquierda a …" at bounding box center [74, 239] width 85 height 7
select select "move-top-to-bottom"
click at [32, 236] on select "No animar Mostrar / Ocultar Subir/bajar Acercar/alejar Deslizar de izquierda a …" at bounding box center [74, 239] width 85 height 7
select select "scroll"
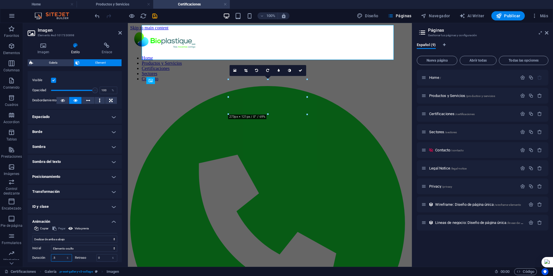
click at [57, 258] on input ".5" at bounding box center [61, 257] width 20 height 7
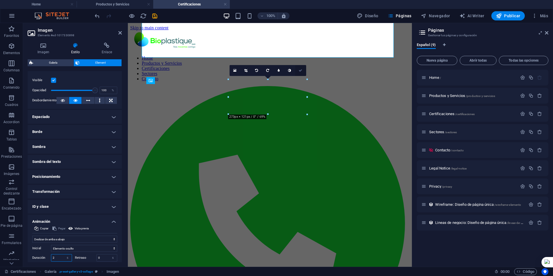
type input "2"
click at [301, 70] on icon at bounding box center [299, 70] width 3 height 3
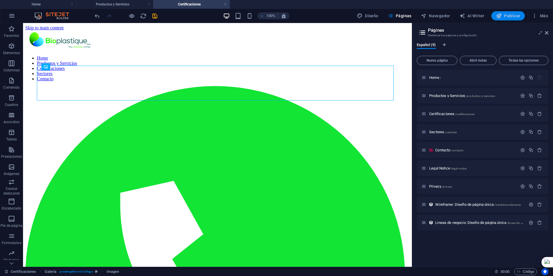
click at [513, 16] on span "Publicar" at bounding box center [508, 16] width 24 height 6
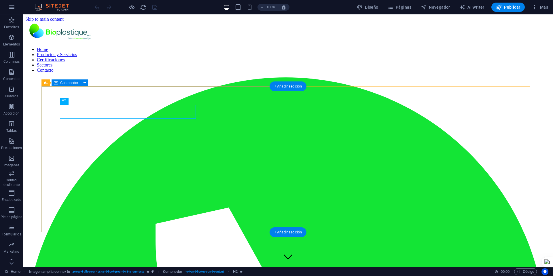
scroll to position [135, 0]
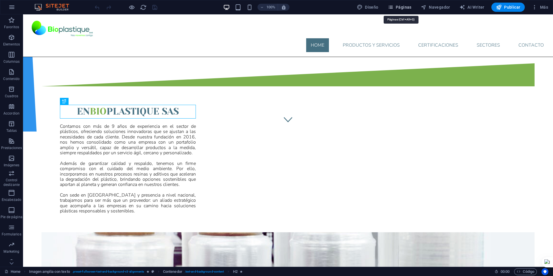
click at [391, 7] on icon "button" at bounding box center [390, 7] width 6 height 6
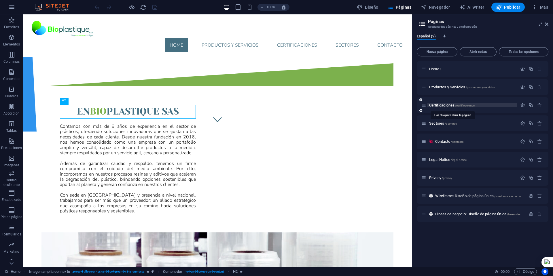
click at [435, 105] on span "Certificaciones /certificaciones" at bounding box center [451, 105] width 45 height 4
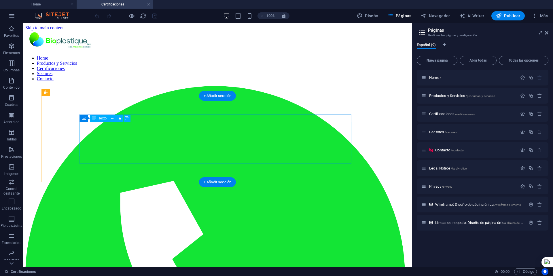
scroll to position [0, 0]
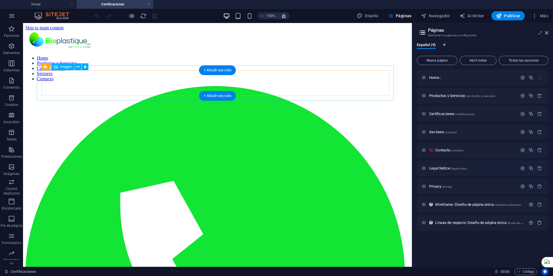
select select "px"
select select "move-top-to-bottom"
select select "s"
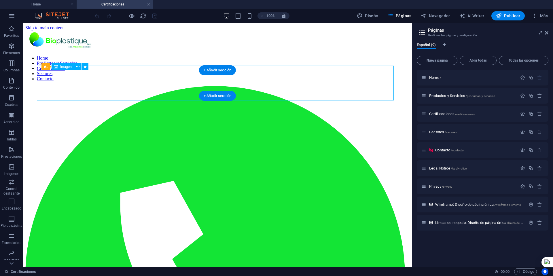
select select "s"
select select "scroll"
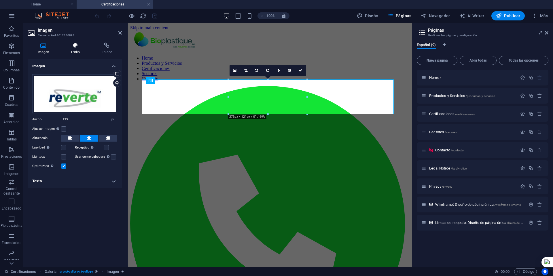
click at [76, 44] on icon at bounding box center [75, 46] width 28 height 6
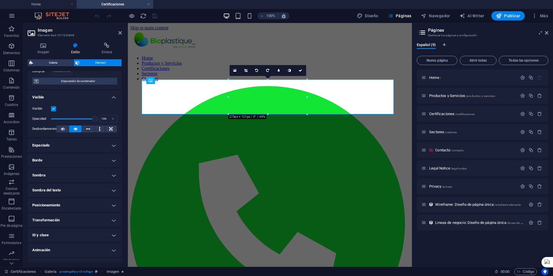
scroll to position [57, 0]
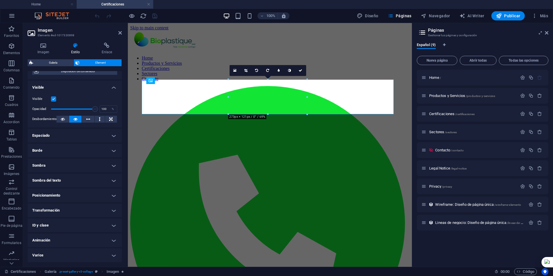
click at [79, 237] on h4 "Animación" at bounding box center [75, 240] width 94 height 14
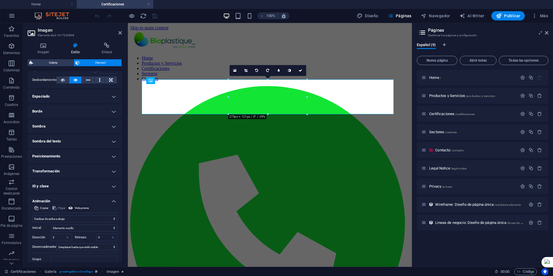
scroll to position [116, 0]
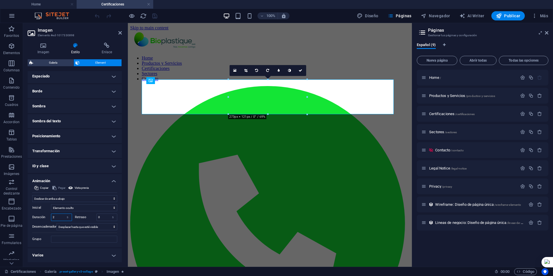
click at [60, 216] on input "2" at bounding box center [61, 217] width 20 height 7
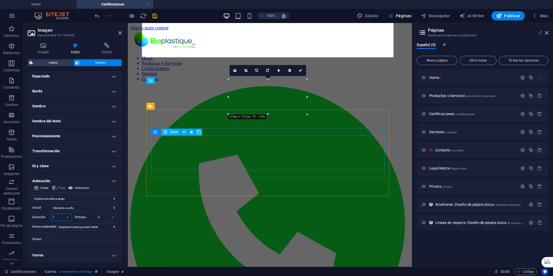
type input "1"
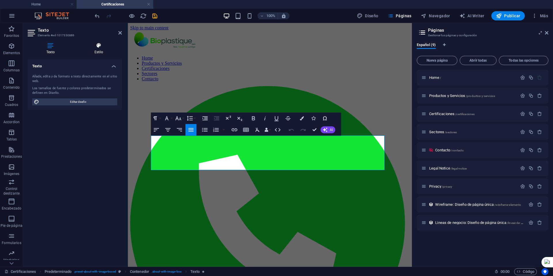
click at [94, 43] on icon at bounding box center [99, 46] width 46 height 6
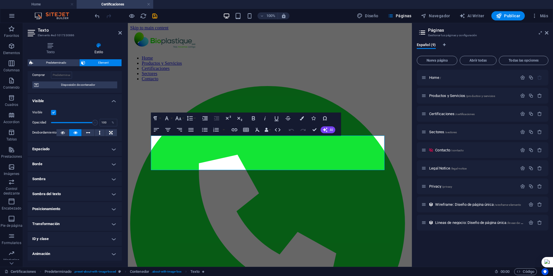
scroll to position [57, 0]
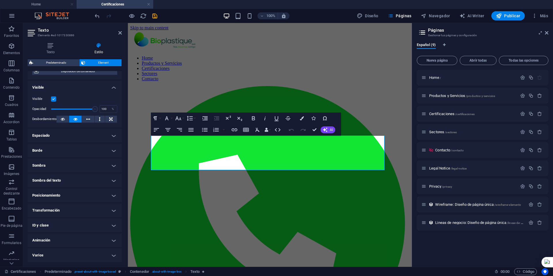
click at [77, 239] on h4 "Animación" at bounding box center [75, 240] width 94 height 14
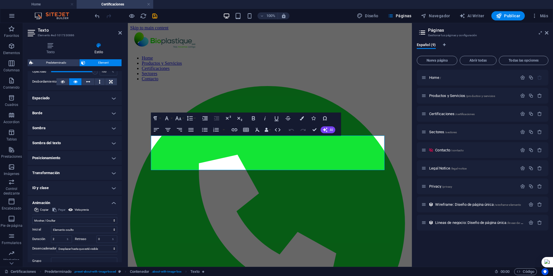
scroll to position [116, 0]
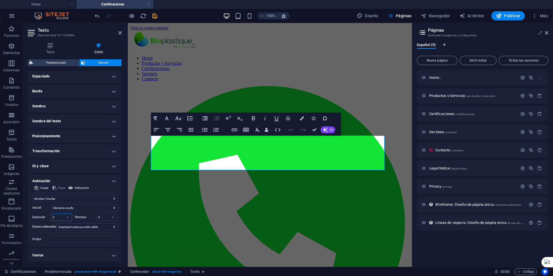
click at [58, 217] on input "2" at bounding box center [61, 217] width 20 height 7
type input "1"
click at [503, 14] on span "Publicar" at bounding box center [508, 16] width 24 height 6
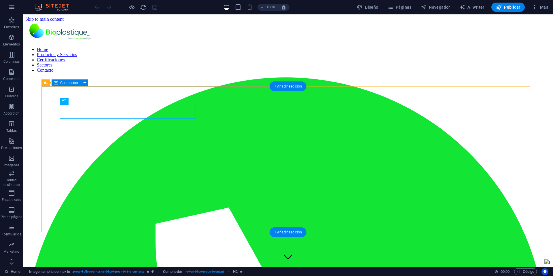
scroll to position [135, 0]
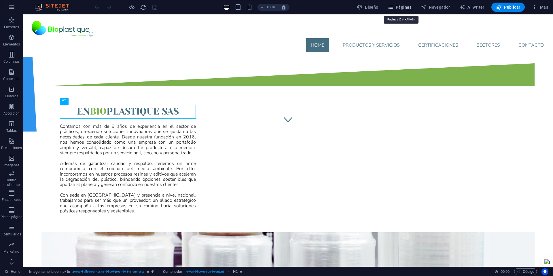
click at [393, 6] on icon "button" at bounding box center [390, 7] width 6 height 6
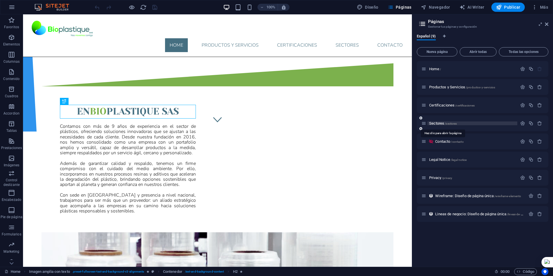
click at [433, 122] on span "Sectores /sectores" at bounding box center [443, 123] width 28 height 4
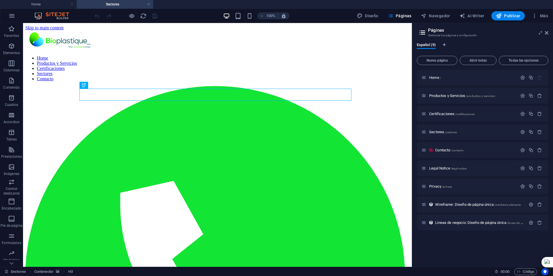
scroll to position [0, 0]
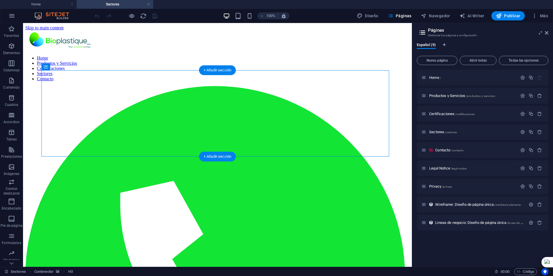
select select "px"
select select "s"
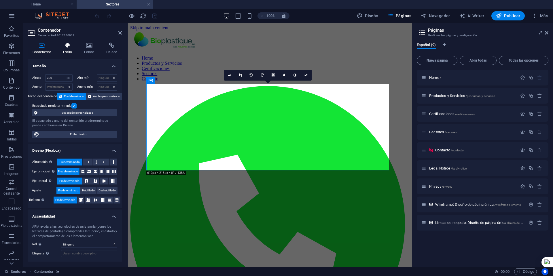
click at [67, 46] on icon at bounding box center [67, 46] width 19 height 6
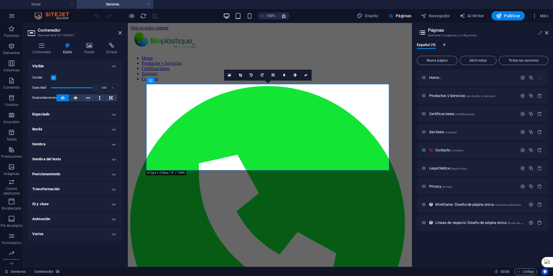
click at [87, 217] on h4 "Animación" at bounding box center [75, 219] width 94 height 14
click at [81, 235] on select "No animar Mostrar / Ocultar Subir/bajar Acercar/alejar Deslizar de izquierda a …" at bounding box center [74, 236] width 85 height 7
select select "fade"
click at [32, 233] on select "No animar Mostrar / Ocultar Subir/bajar Acercar/alejar Deslizar de izquierda a …" at bounding box center [74, 236] width 85 height 7
select select "scroll"
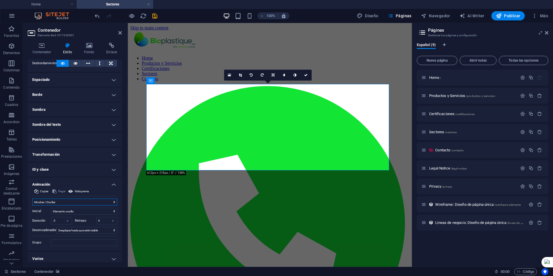
scroll to position [38, 0]
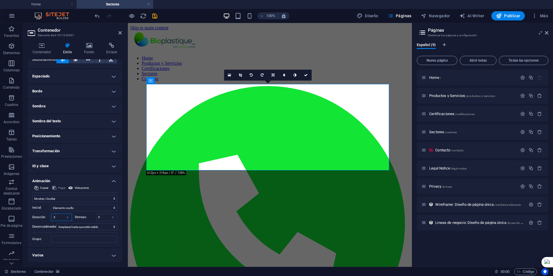
click at [58, 216] on input ".5" at bounding box center [61, 217] width 20 height 7
click at [58, 217] on input ".1" at bounding box center [61, 217] width 20 height 7
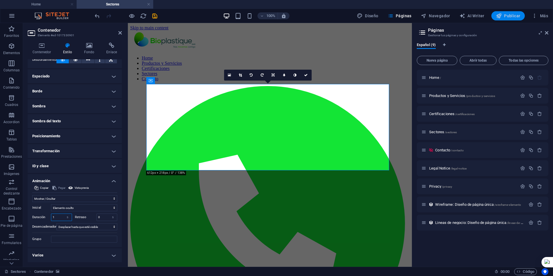
type input "1"
click at [503, 18] on span "Publicar" at bounding box center [508, 16] width 24 height 6
